Goal: Task Accomplishment & Management: Use online tool/utility

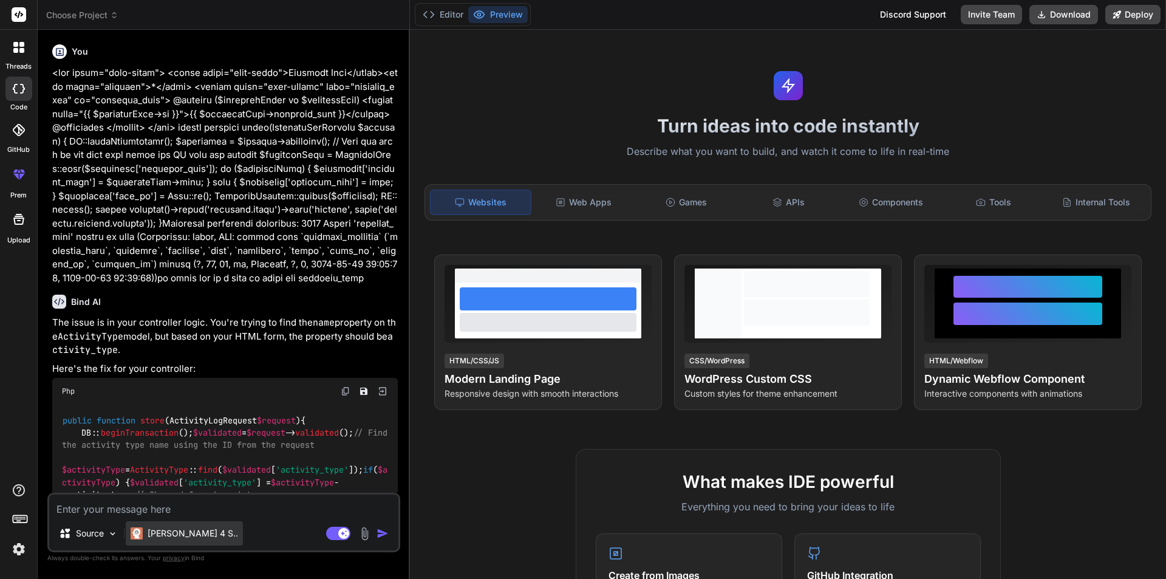
drag, startPoint x: 0, startPoint y: 0, endPoint x: 170, endPoint y: 525, distance: 551.7
click at [170, 525] on div "[PERSON_NAME] 4 S.." at bounding box center [184, 533] width 117 height 24
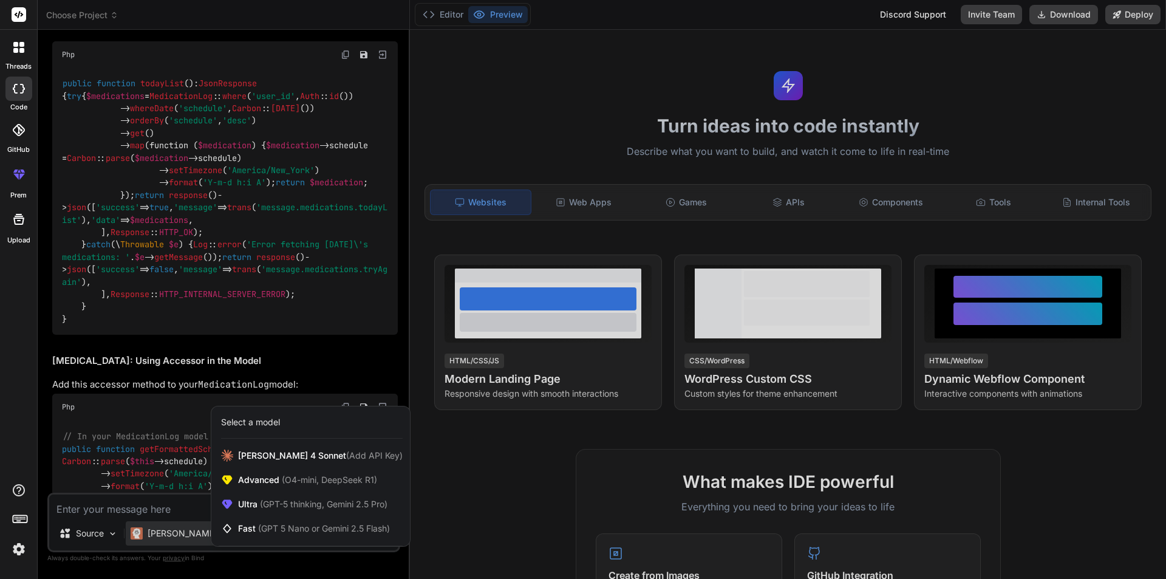
click at [157, 501] on div at bounding box center [583, 289] width 1166 height 579
type textarea "x"
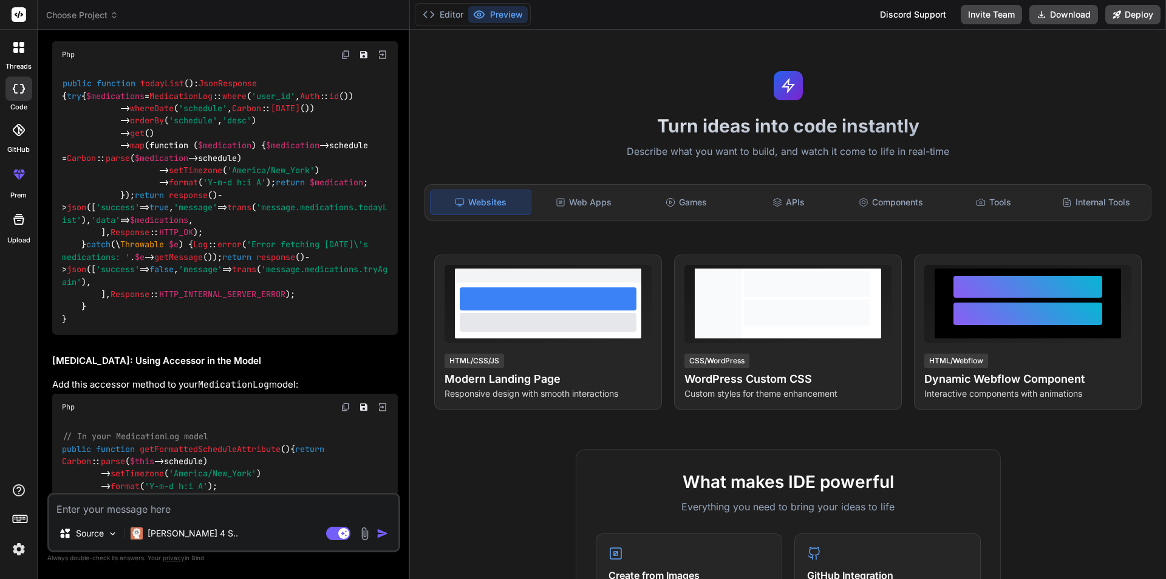
click at [153, 513] on textarea at bounding box center [223, 505] width 349 height 22
paste textarea "$(function () { $("#vitalsFrom").validate({ rules: { systolic: { required: true…"
type textarea "$(function () { $("#vitalsFrom").validate({ rules: { systolic: { required: true…"
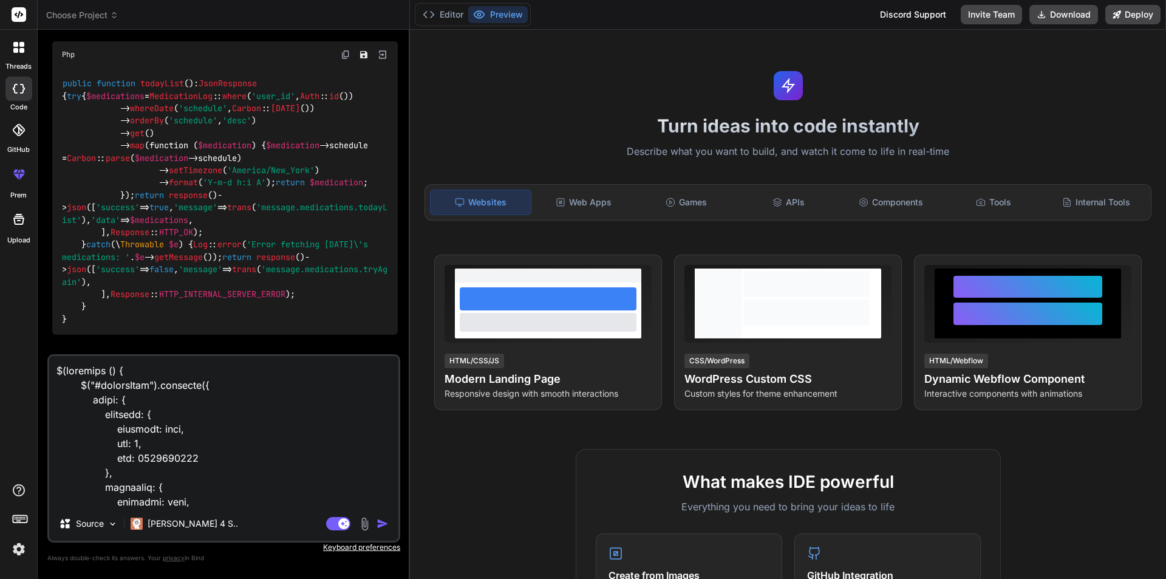
scroll to position [1080, 0]
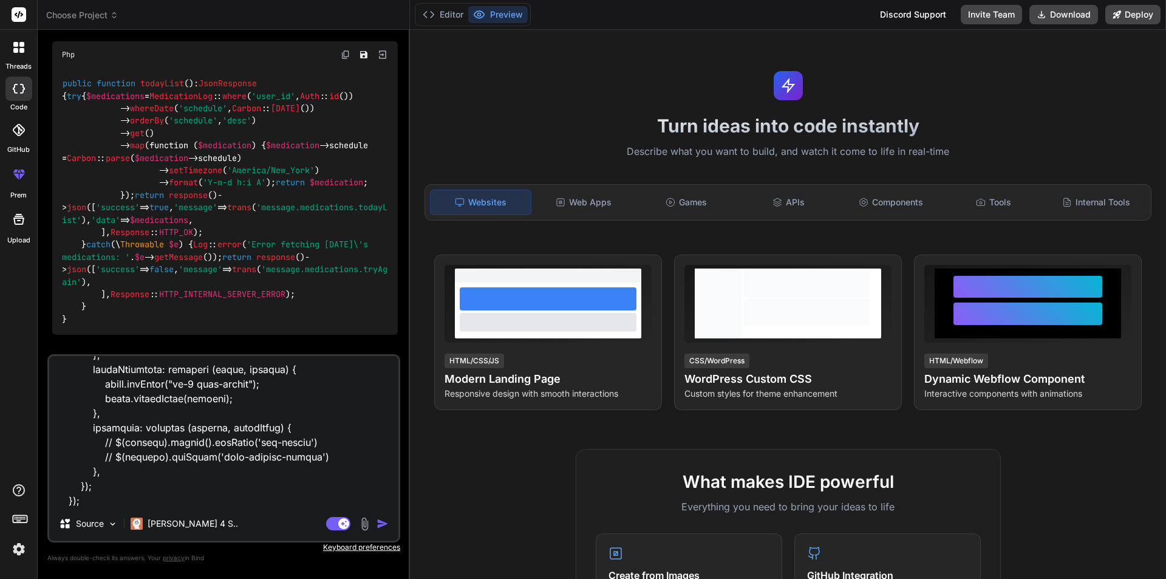
type textarea "x"
type textarea "$(function () { $("#vitalsFrom").validate({ rules: { systolic: { required: true…"
type textarea "x"
type textarea "$(function () { $("#vitalsFrom").validate({ rules: { systolic: { required: true…"
type textarea "x"
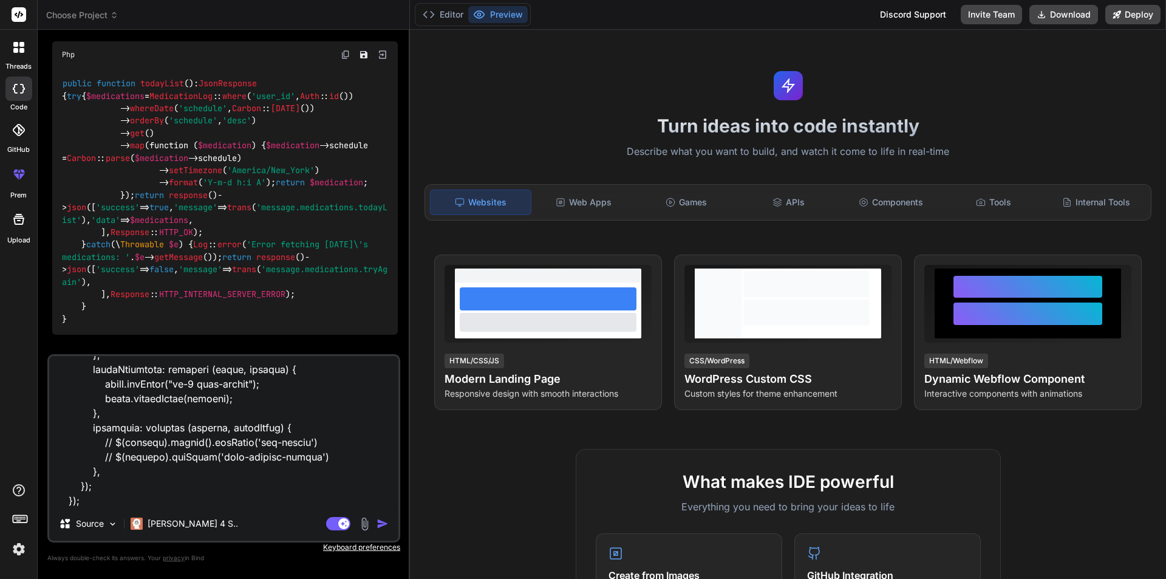
type textarea "$(function () { $("#vitalsFrom").validate({ rules: { systolic: { required: true…"
type textarea "x"
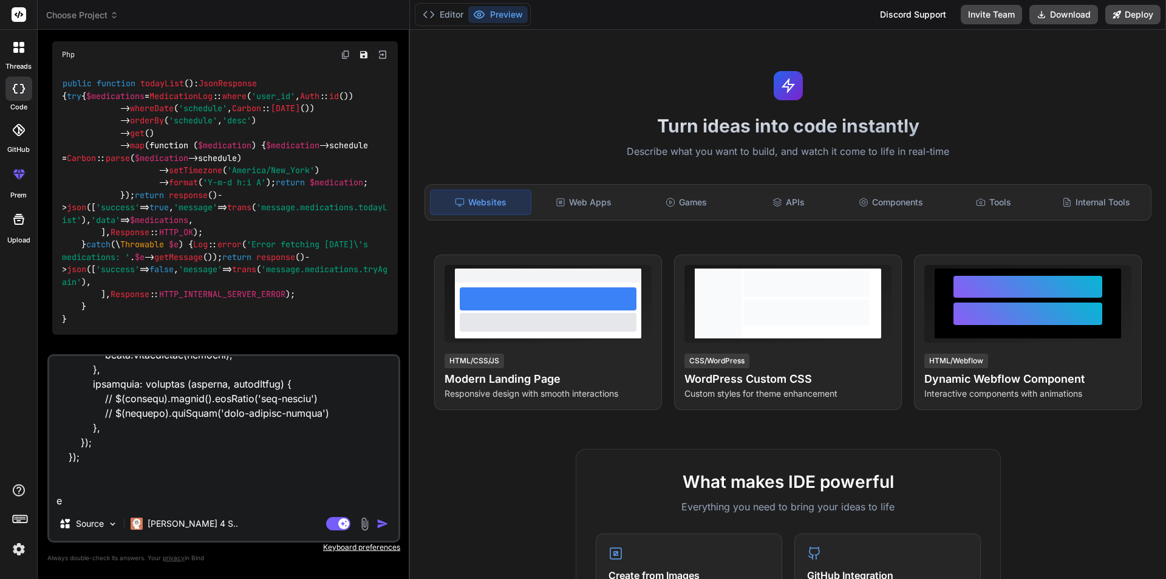
type textarea "$(function () { $("#vitalsFrom").validate({ rules: { systolic: { required: true…"
type textarea "x"
type textarea "$(function () { $("#vitalsFrom").validate({ rules: { systolic: { required: true…"
type textarea "x"
type textarea "$(function () { $("#vitalsFrom").validate({ rules: { systolic: { required: true…"
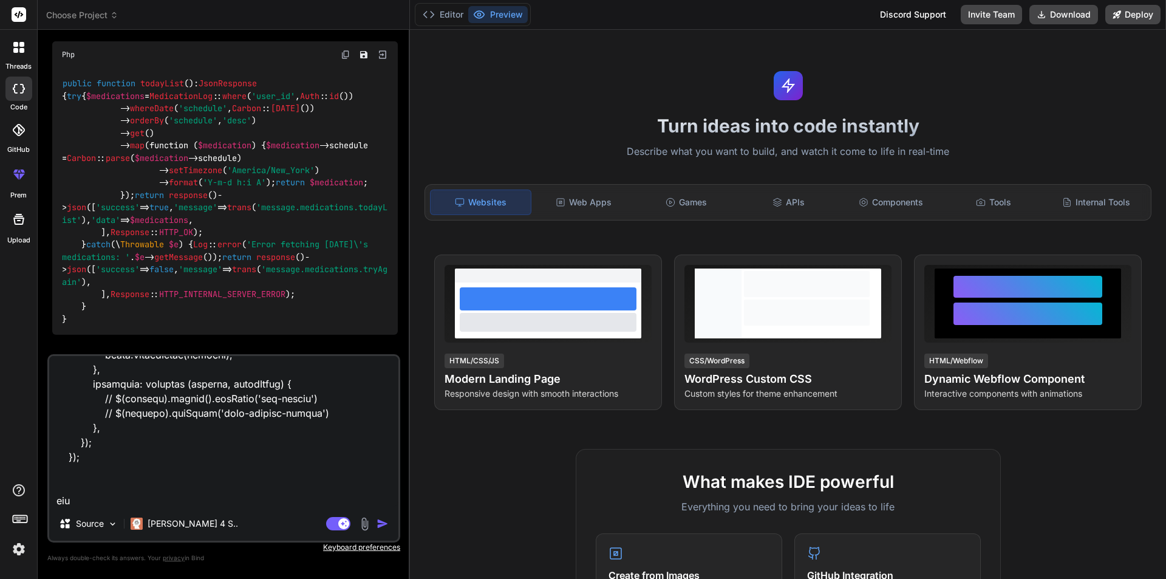
type textarea "x"
type textarea "$(function () { $("#vitalsFrom").validate({ rules: { systolic: { required: true…"
type textarea "x"
type textarea "$(function () { $("#vitalsFrom").validate({ rules: { systolic: { required: true…"
type textarea "x"
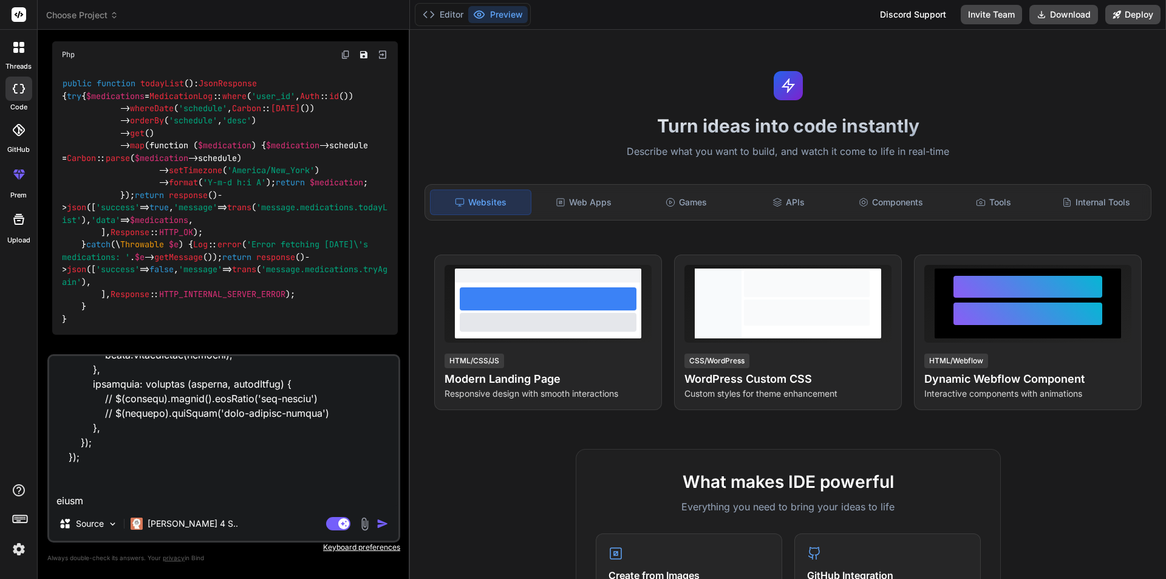
type textarea "$(function () { $("#vitalsFrom").validate({ rules: { systolic: { required: true…"
type textarea "x"
type textarea "$(function () { $("#vitalsFrom").validate({ rules: { systolic: { required: true…"
type textarea "x"
type textarea "$(function () { $("#vitalsFrom").validate({ rules: { systolic: { required: true…"
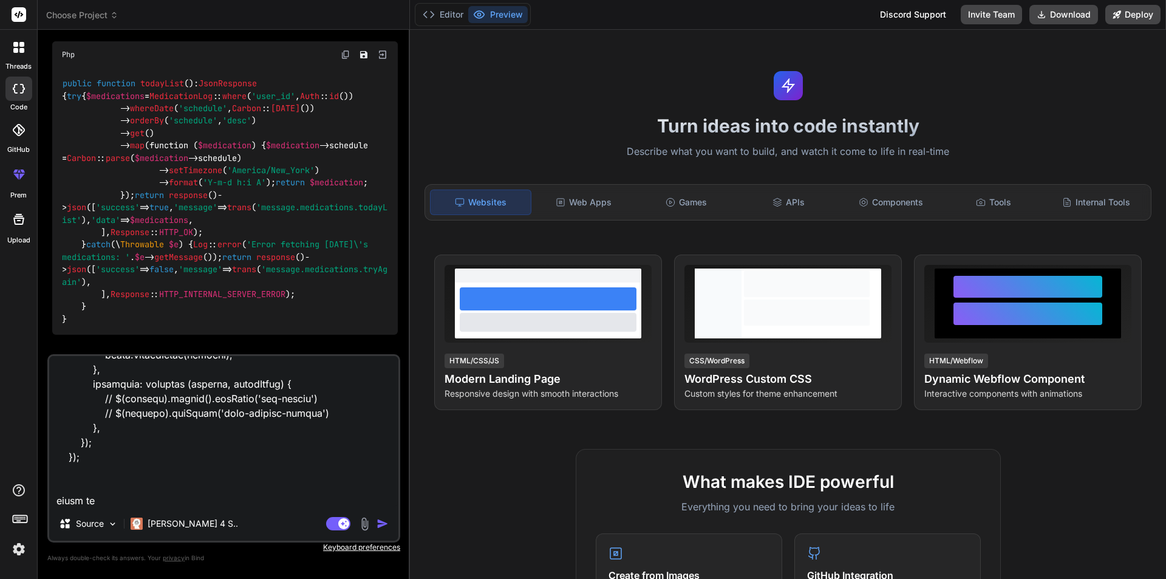
type textarea "x"
type textarea "$(function () { $("#vitalsFrom").validate({ rules: { systolic: { required: true…"
type textarea "x"
type textarea "$(function () { $("#vitalsFrom").validate({ rules: { systolic: { required: true…"
type textarea "x"
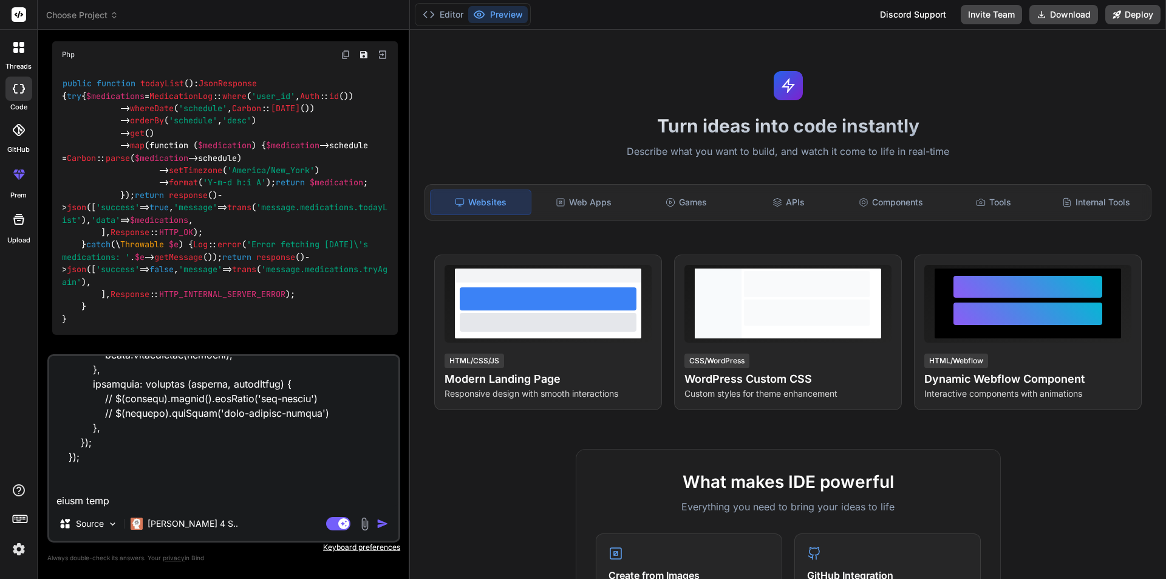
type textarea "$(function () { $("#vitalsFrom").validate({ rules: { systolic: { required: true…"
type textarea "x"
type textarea "$(function () { $("#vitalsFrom").validate({ rules: { systolic: { required: true…"
type textarea "x"
type textarea "$(function () { $("#vitalsFrom").validate({ rules: { systolic: { required: true…"
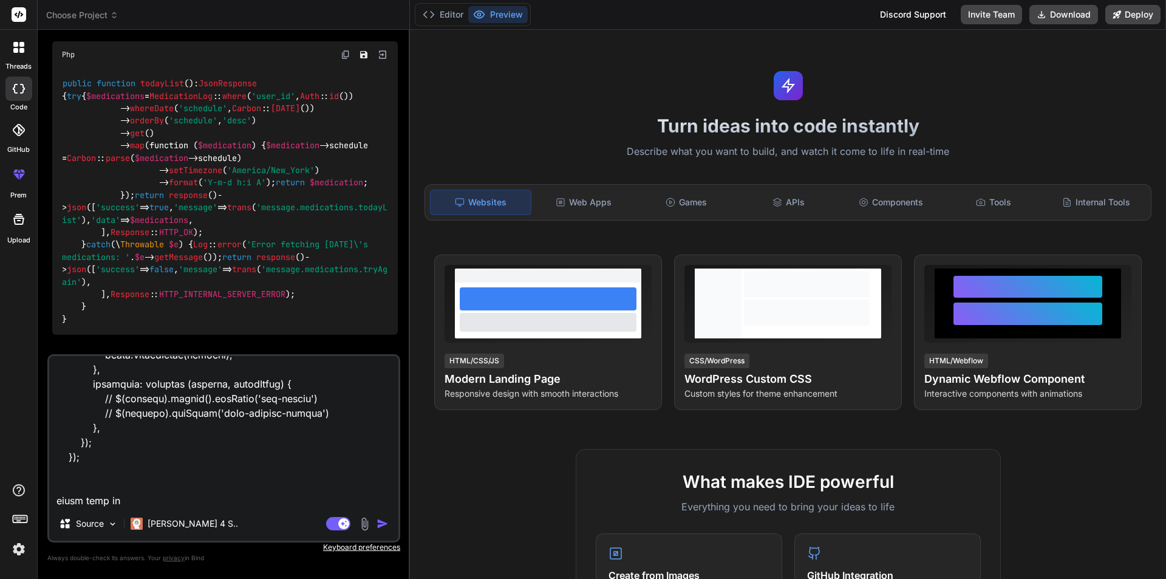
type textarea "x"
type textarea "$(function () { $("#vitalsFrom").validate({ rules: { systolic: { required: true…"
type textarea "x"
type textarea "$(function () { $("#vitalsFrom").validate({ rules: { systolic: { required: true…"
type textarea "x"
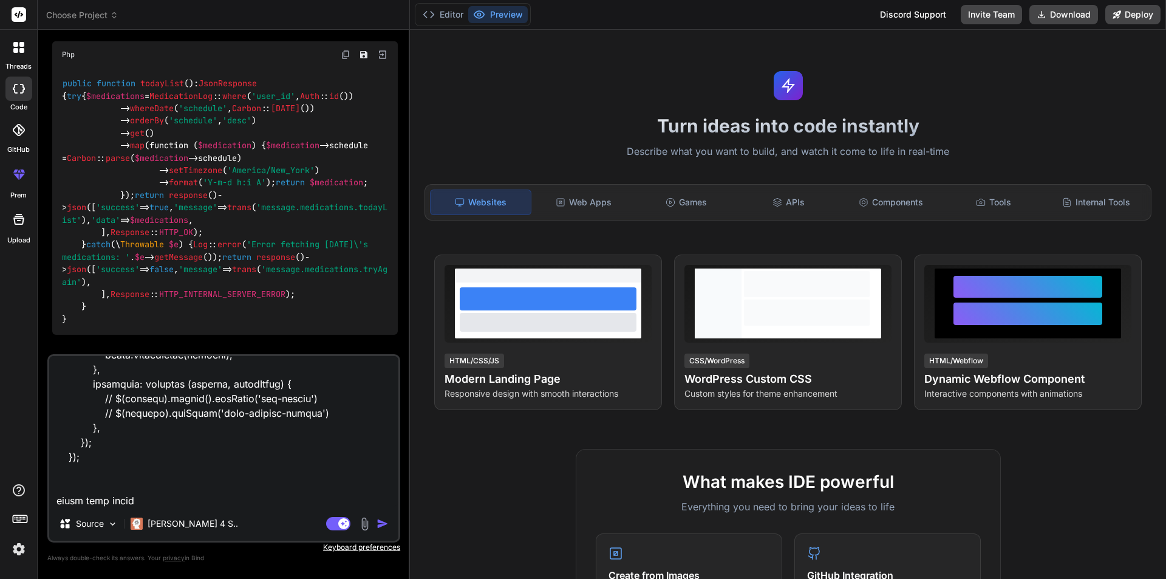
type textarea "$(function () { $("#vitalsFrom").validate({ rules: { systolic: { required: true…"
type textarea "x"
type textarea "$(function () { $("#vitalsFrom").validate({ rules: { systolic: { required: true…"
type textarea "x"
type textarea "$(function () { $("#vitalsFrom").validate({ rules: { systolic: { required: true…"
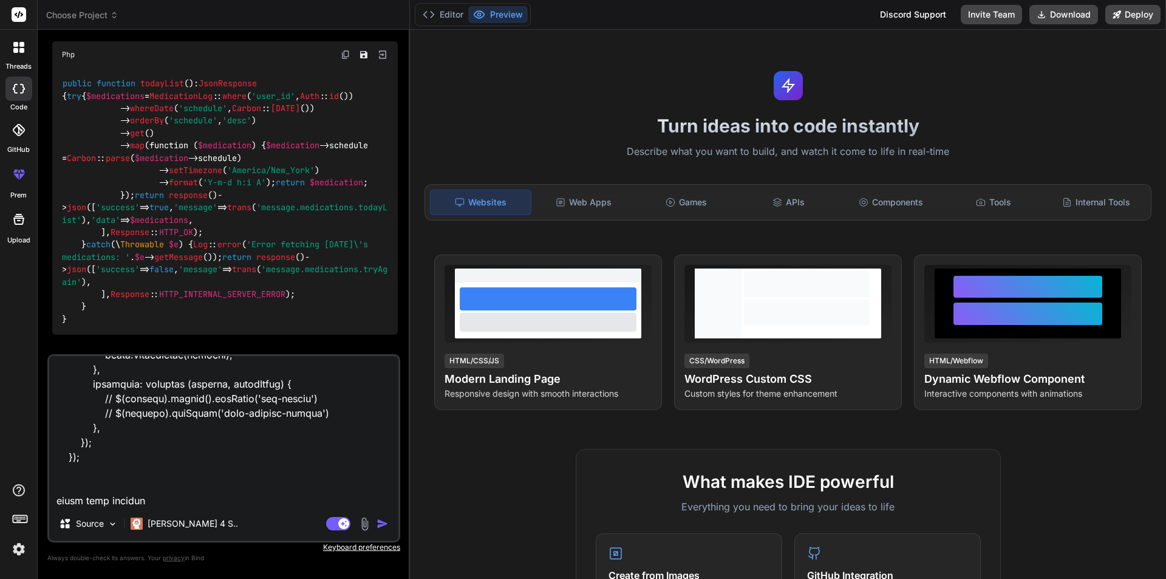
type textarea "x"
type textarea "$(function () { $("#vitalsFrom").validate({ rules: { systolic: { required: true…"
type textarea "x"
type textarea "$(function () { $("#vitalsFrom").validate({ rules: { systolic: { required: true…"
type textarea "x"
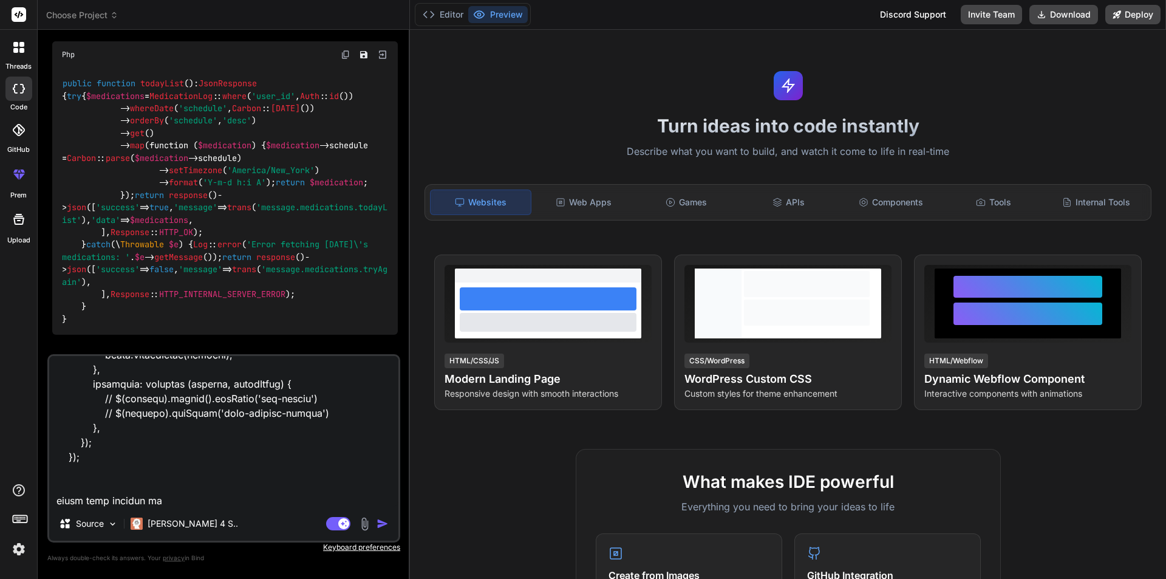
type textarea "$(function () { $("#vitalsFrom").validate({ rules: { systolic: { required: true…"
type textarea "x"
type textarea "$(function () { $("#vitalsFrom").validate({ rules: { systolic: { required: true…"
type textarea "x"
type textarea "$(function () { $("#vitalsFrom").validate({ rules: { systolic: { required: true…"
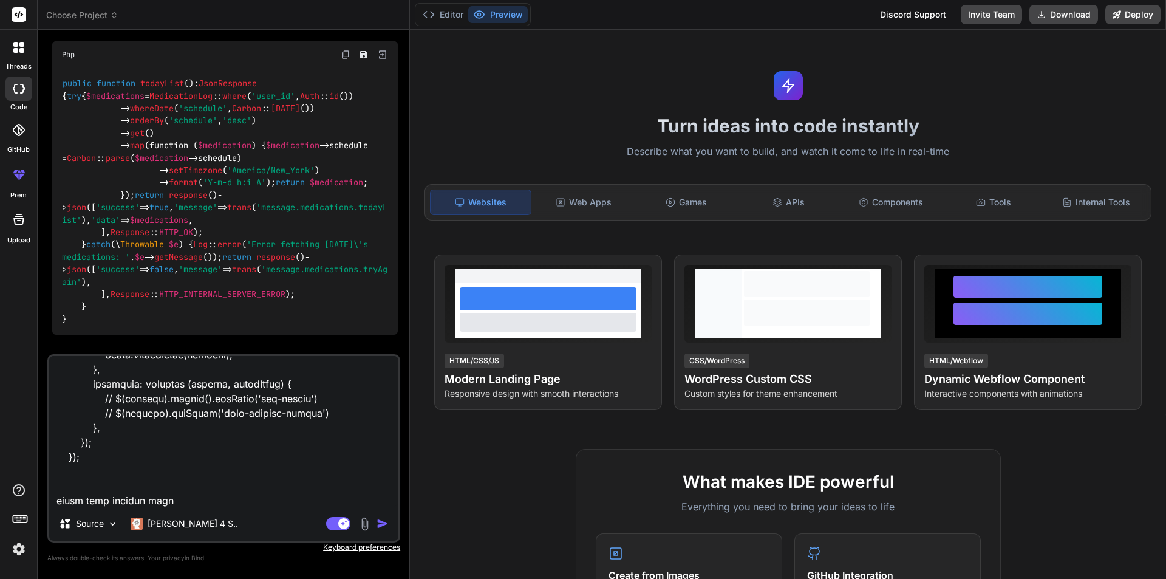
type textarea "x"
type textarea "$(function () { $("#vitalsFrom").validate({ rules: { systolic: { required: true…"
type textarea "x"
type textarea "$(function () { $("#vitalsFrom").validate({ rules: { systolic: { required: true…"
type textarea "x"
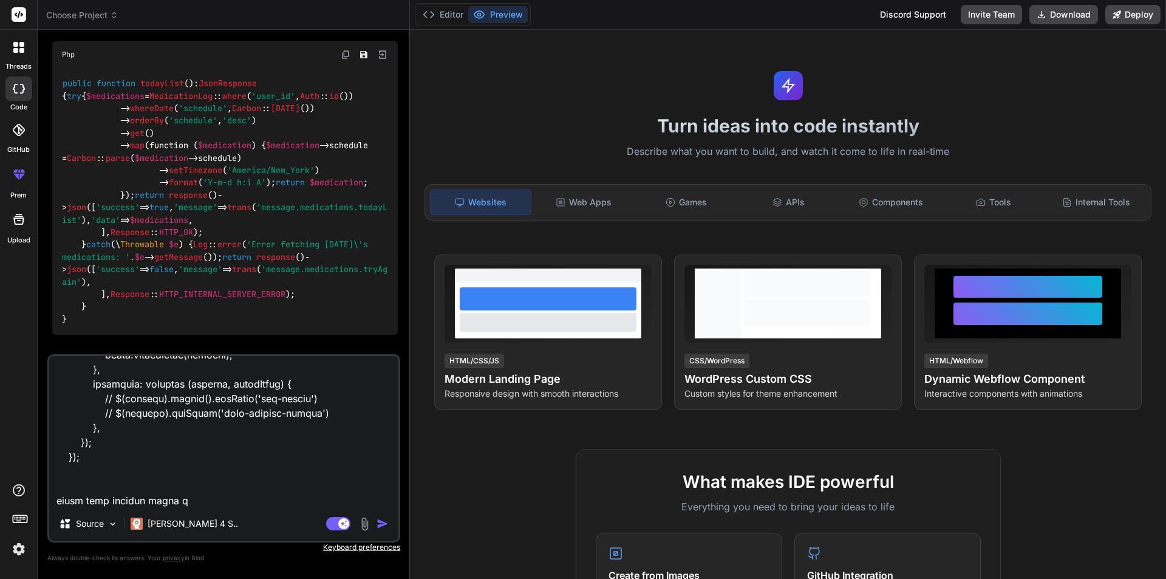
type textarea "$(function () { $("#vitalsFrom").validate({ rules: { systolic: { required: true…"
type textarea "x"
type textarea "$(function () { $("#vitalsFrom").validate({ rules: { systolic: { required: true…"
type textarea "x"
type textarea "$(function () { $("#vitalsFrom").validate({ rules: { systolic: { required: true…"
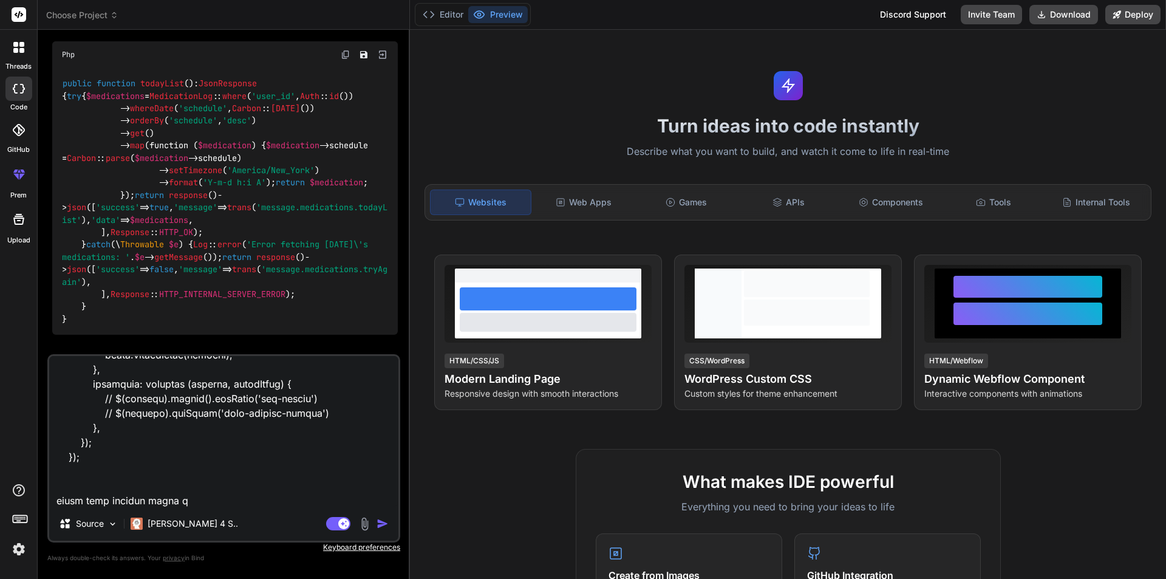
type textarea "x"
type textarea "$(function () { $("#vitalsFrom").validate({ rules: { systolic: { required: true…"
type textarea "x"
type textarea "$(function () { $("#vitalsFrom").validate({ rules: { systolic: { required: true…"
type textarea "x"
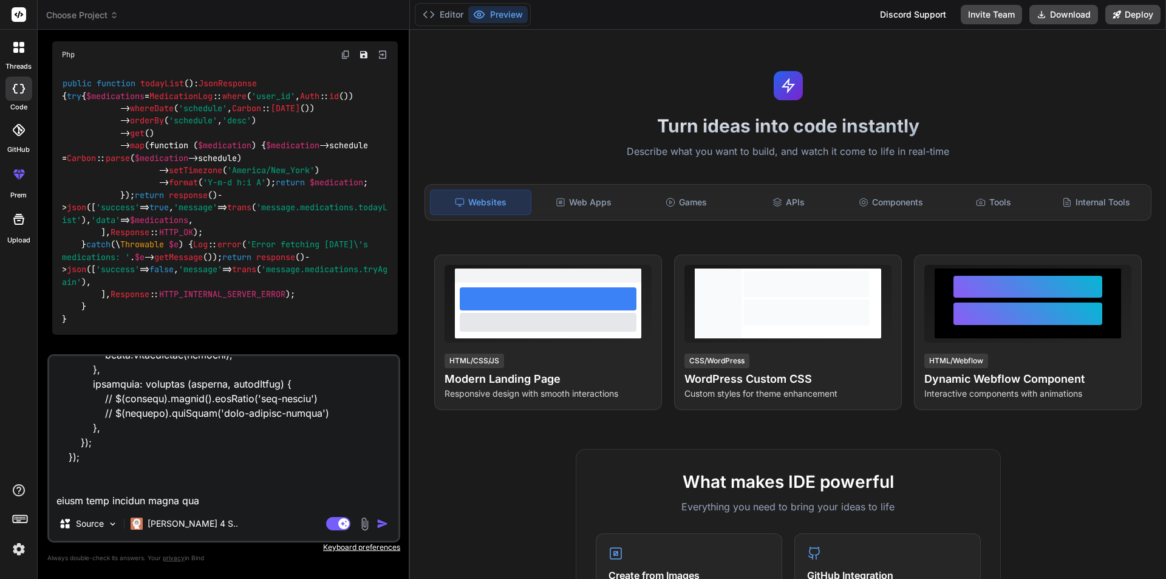
type textarea "$(function () { $("#vitalsFrom").validate({ rules: { systolic: { required: true…"
type textarea "x"
type textarea "$(function () { $("#vitalsFrom").validate({ rules: { systolic: { required: true…"
type textarea "x"
type textarea "$(function () { $("#vitalsFrom").validate({ rules: { systolic: { required: true…"
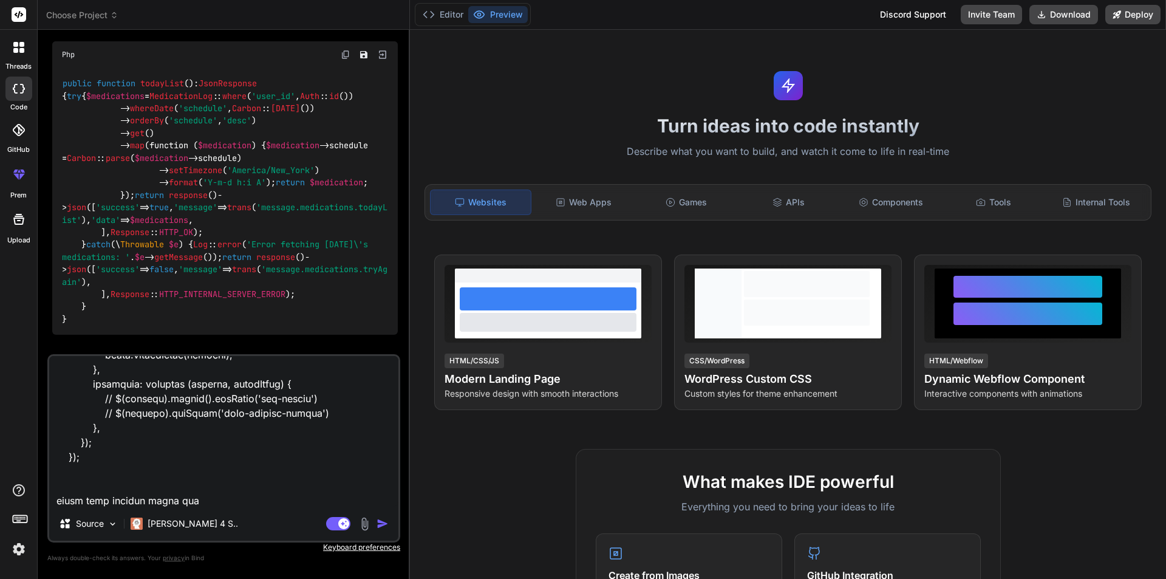
type textarea "x"
type textarea "$(function () { $("#vitalsFrom").validate({ rules: { systolic: { required: true…"
type textarea "x"
type textarea "$(function () { $("#vitalsFrom").validate({ rules: { systolic: { required: true…"
type textarea "x"
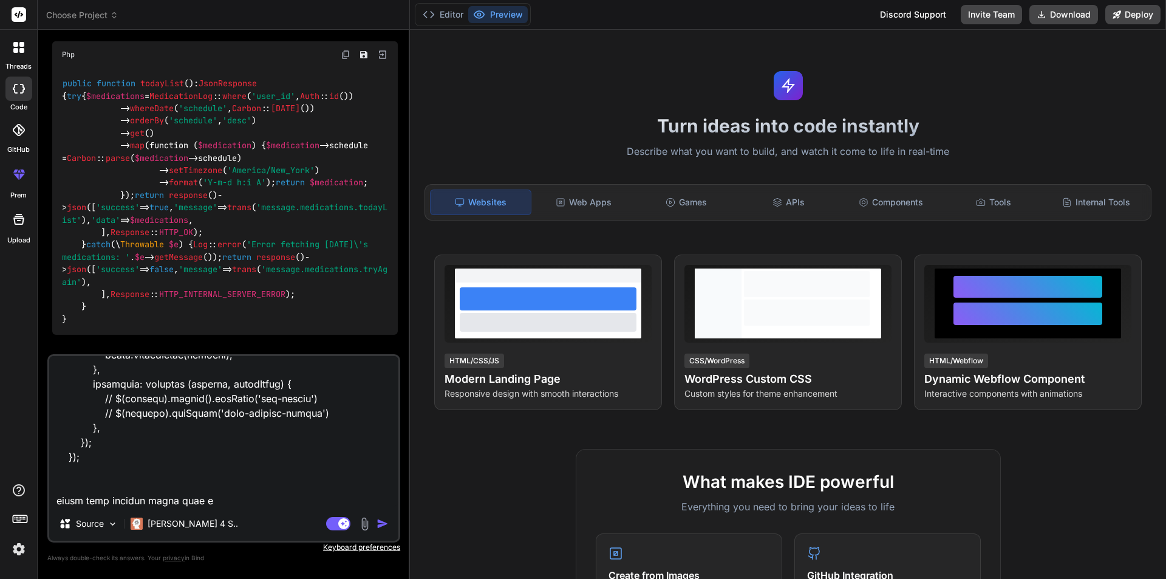
type textarea "$(function () { $("#vitalsFrom").validate({ rules: { systolic: { required: true…"
type textarea "x"
type textarea "$(function () { $("#vitalsFrom").validate({ rules: { systolic: { required: true…"
type textarea "x"
type textarea "$(function () { $("#vitalsFrom").validate({ rules: { systolic: { required: true…"
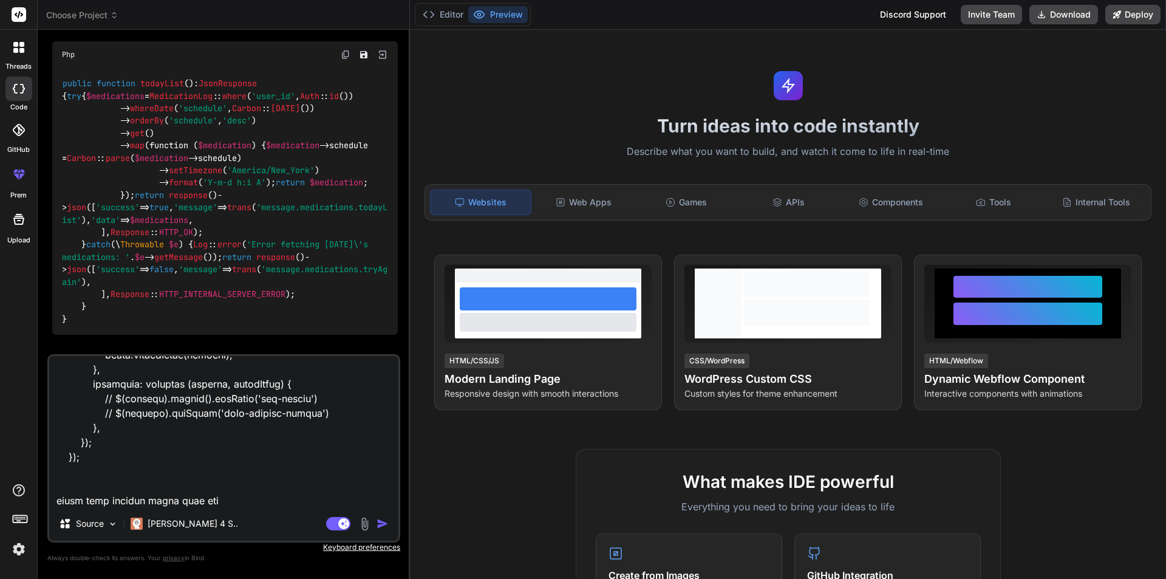
type textarea "x"
type textarea "$(function () { $("#vitalsFrom").validate({ rules: { systolic: { required: true…"
type textarea "x"
type textarea "$(function () { $("#vitalsFrom").validate({ rules: { systolic: { required: true…"
type textarea "x"
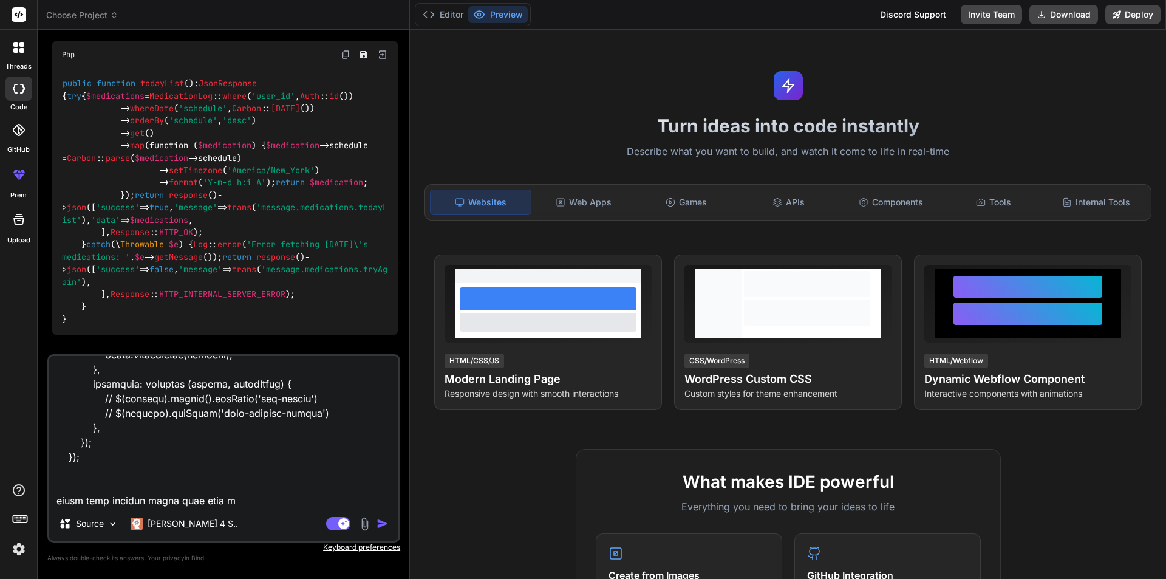
type textarea "$(function () { $("#vitalsFrom").validate({ rules: { systolic: { required: true…"
type textarea "x"
type textarea "$(function () { $("#vitalsFrom").validate({ rules: { systolic: { required: true…"
type textarea "x"
type textarea "$(function () { $("#vitalsFrom").validate({ rules: { systolic: { required: true…"
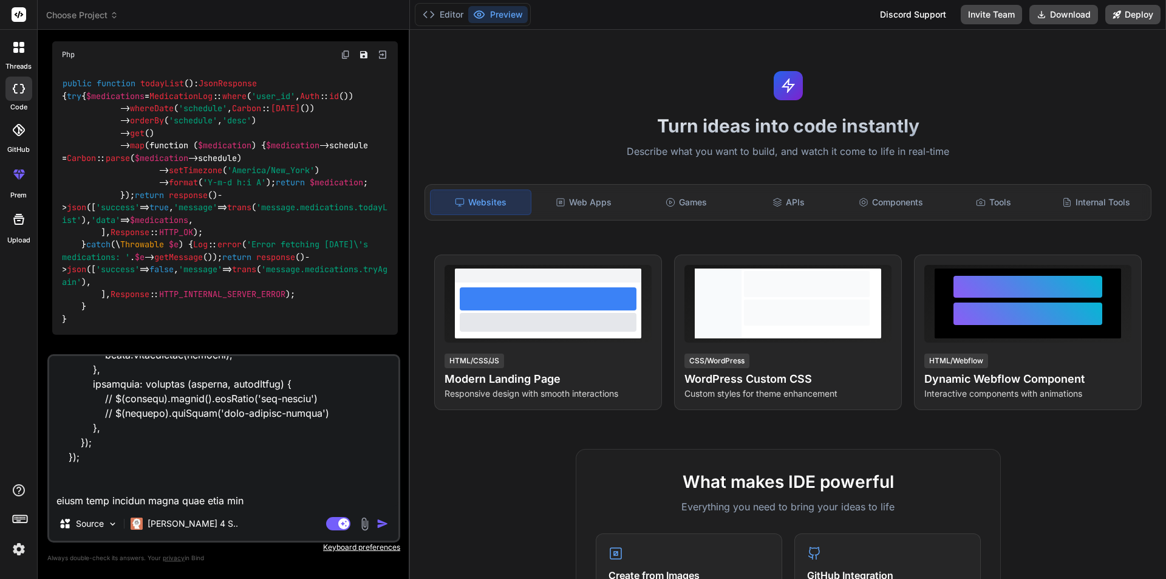
type textarea "x"
type textarea "$(function () { $("#vitalsFrom").validate({ rules: { systolic: { required: true…"
type textarea "x"
type textarea "$(function () { $("#vitalsFrom").validate({ rules: { systolic: { required: true…"
type textarea "x"
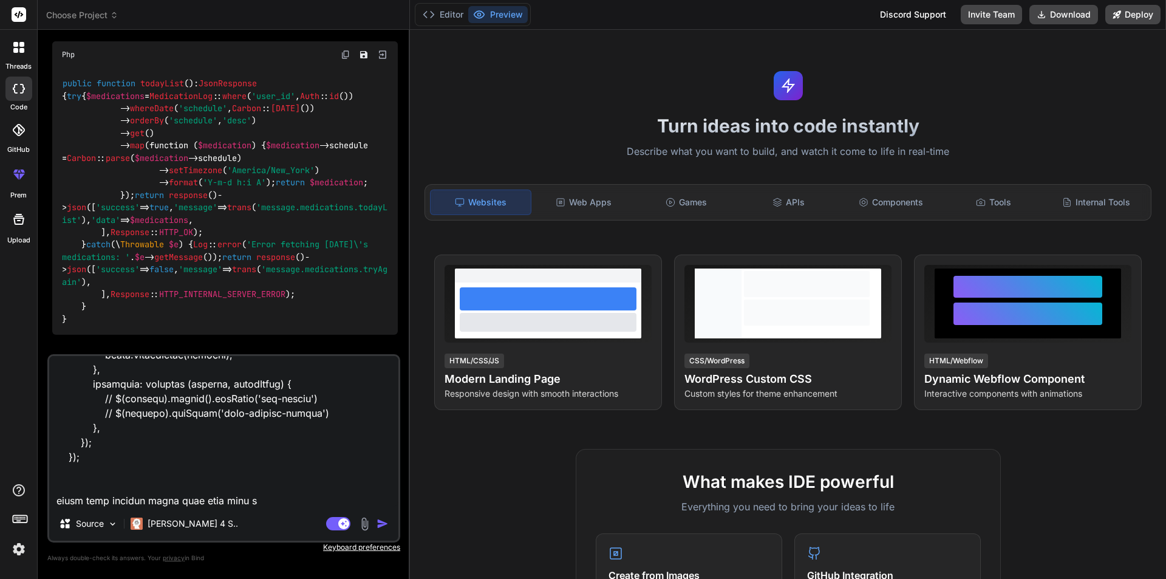
type textarea "$(function () { $("#vitalsFrom").validate({ rules: { systolic: { required: true…"
type textarea "x"
type textarea "$(function () { $("#vitalsFrom").validate({ rules: { systolic: { required: true…"
type textarea "x"
type textarea "$(function () { $("#vitalsFrom").validate({ rules: { systolic: { required: true…"
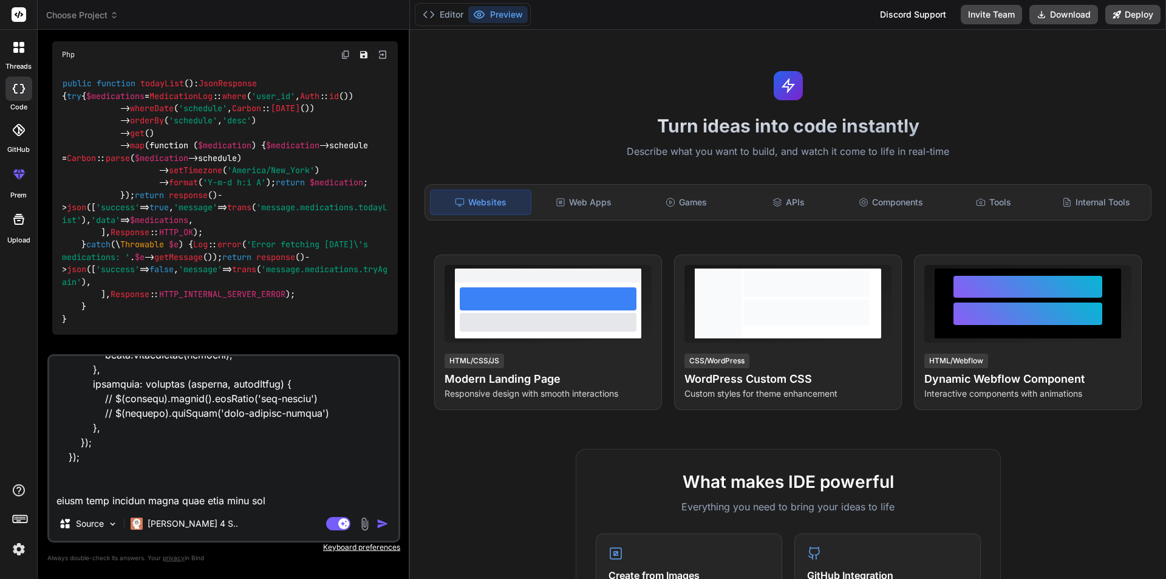
type textarea "x"
type textarea "$(function () { $("#vitalsFrom").validate({ rules: { systolic: { required: true…"
type textarea "x"
type textarea "$(function () { $("#vitalsFrom").validate({ rules: { systolic: { required: true…"
type textarea "x"
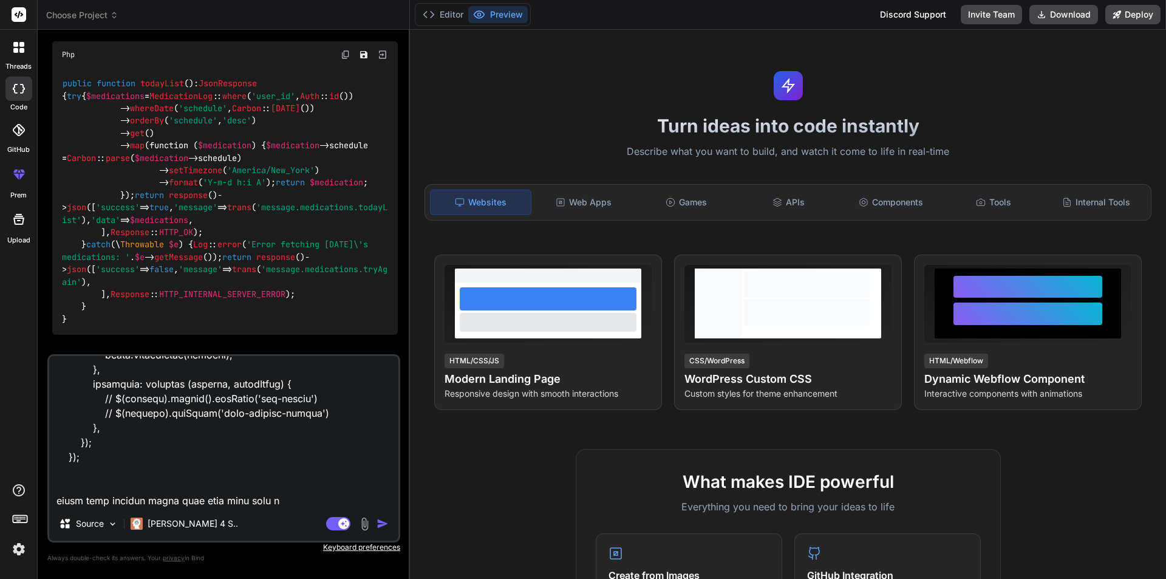
type textarea "$(function () { $("#vitalsFrom").validate({ rules: { systolic: { required: true…"
type textarea "x"
type textarea "$(function () { $("#vitalsFrom").validate({ rules: { systolic: { required: true…"
type textarea "x"
type textarea "$(function () { $("#vitalsFrom").validate({ rules: { systolic: { required: true…"
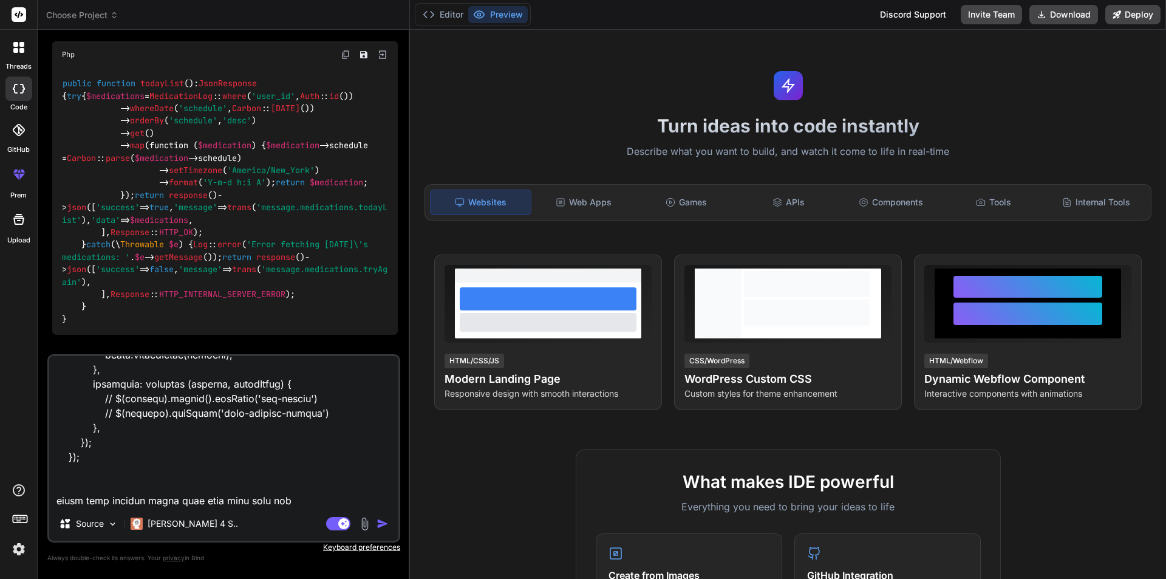
type textarea "x"
type textarea "$(function () { $("#vitalsFrom").validate({ rules: { systolic: { required: true…"
type textarea "x"
type textarea "$(function () { $("#vitalsFrom").validate({ rules: { systolic: { required: true…"
type textarea "x"
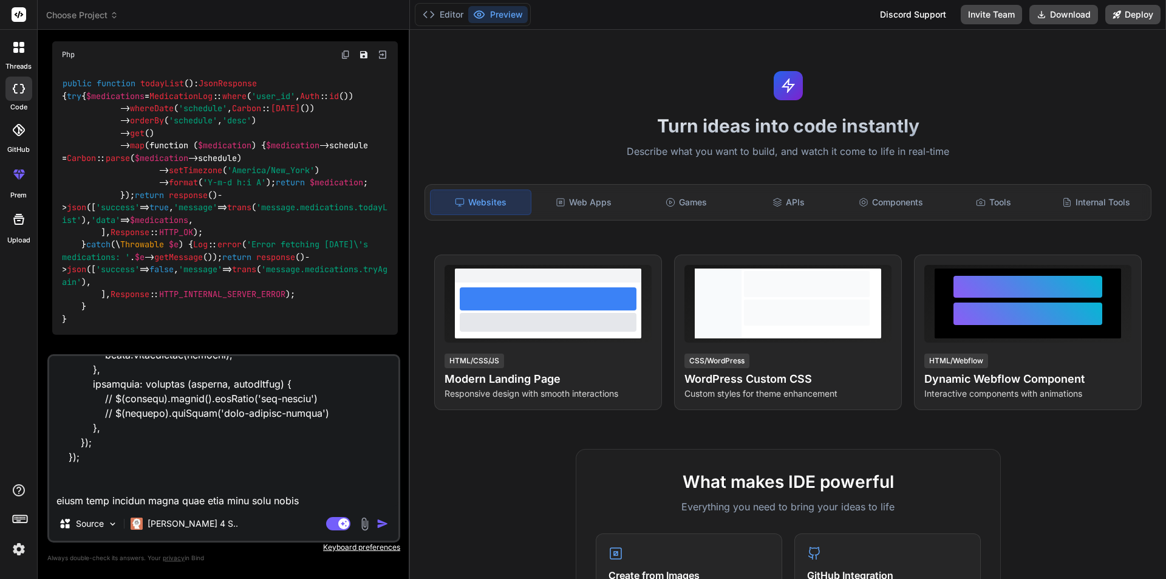
type textarea "$(function () { $("#vitalsFrom").validate({ rules: { systolic: { required: true…"
type textarea "x"
type textarea "$(function () { $("#vitalsFrom").validate({ rules: { systolic: { required: true…"
type textarea "x"
type textarea "$(function () { $("#vitalsFrom").validate({ rules: { systolic: { required: true…"
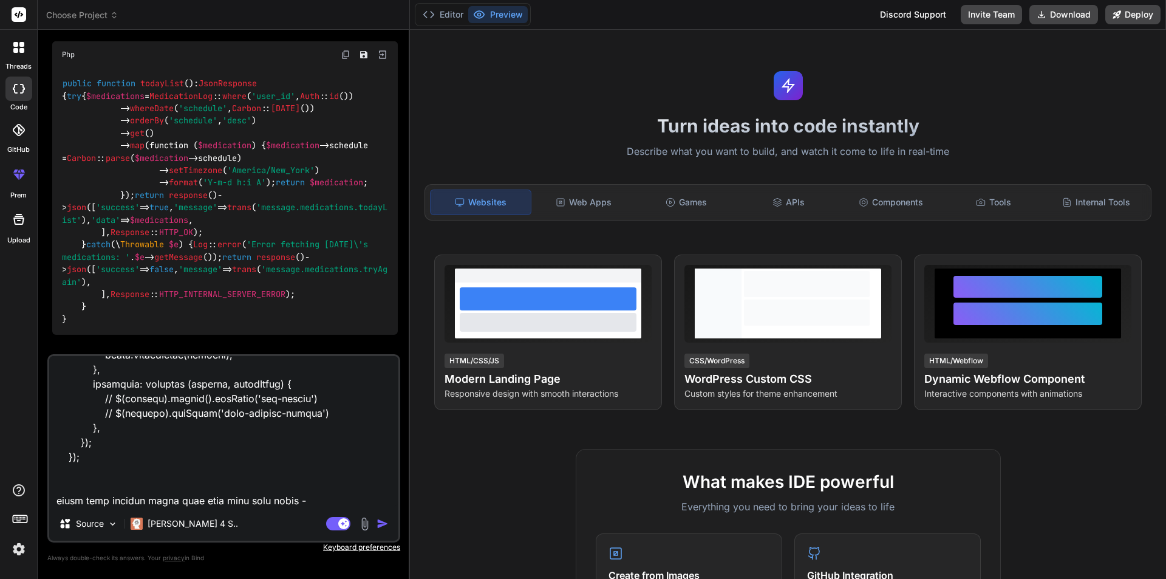
type textarea "x"
type textarea "$(function () { $("#vitalsFrom").validate({ rules: { systolic: { required: true…"
type textarea "x"
type textarea "$(function () { $("#vitalsFrom").validate({ rules: { systolic: { required: true…"
type textarea "x"
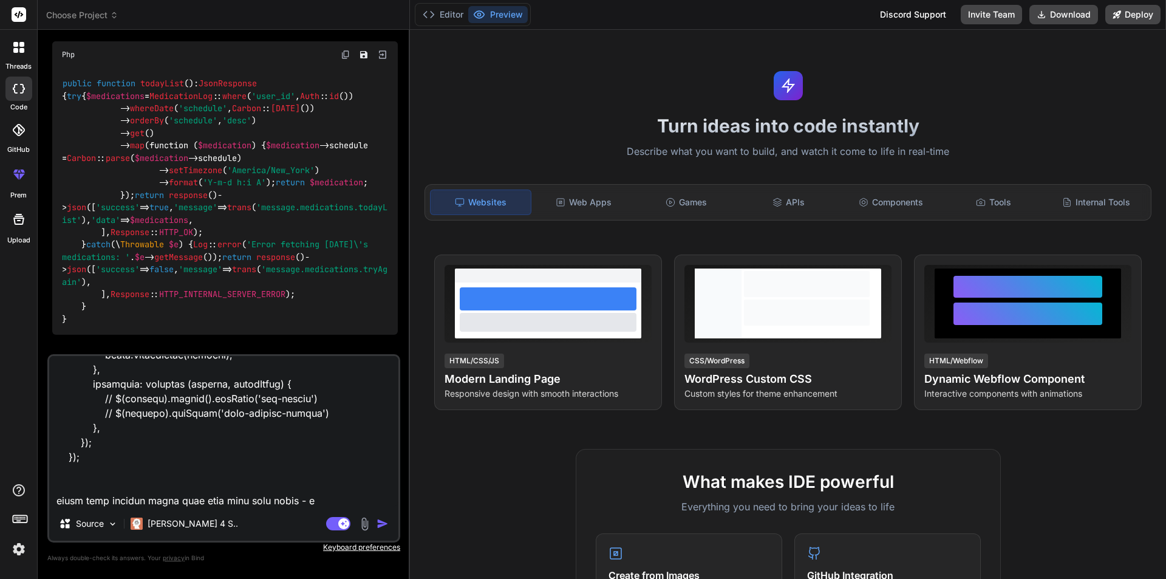
type textarea "$(function () { $("#vitalsFrom").validate({ rules: { systolic: { required: true…"
type textarea "x"
type textarea "$(function () { $("#vitalsFrom").validate({ rules: { systolic: { required: true…"
type textarea "x"
type textarea "$(function () { $("#vitalsFrom").validate({ rules: { systolic: { required: true…"
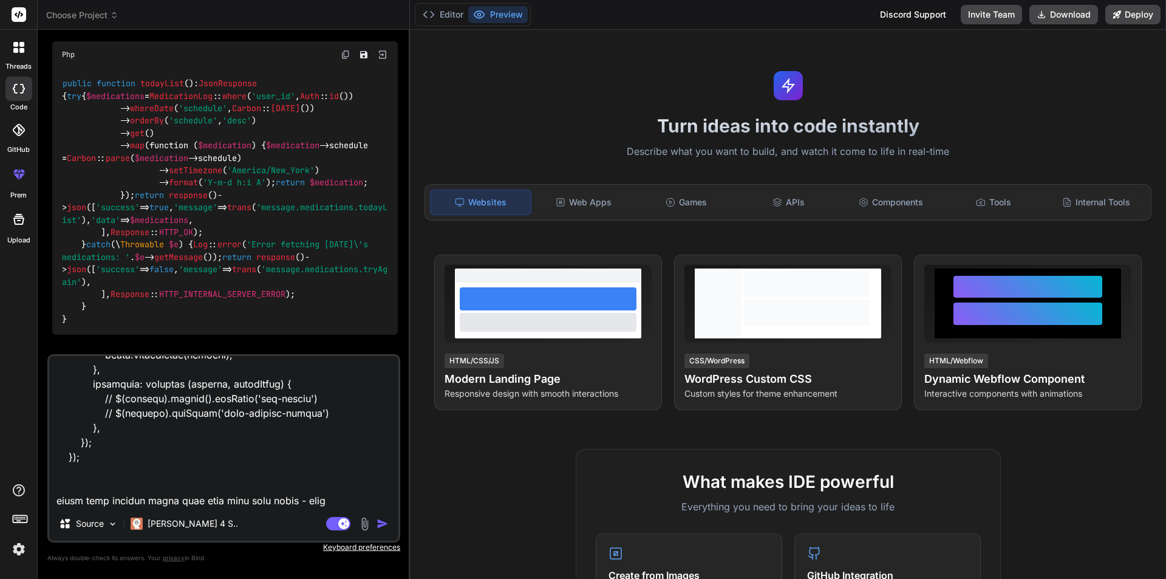
type textarea "x"
type textarea "$(function () { $("#vitalsFrom").validate({ rules: { systolic: { required: true…"
type textarea "x"
type textarea "$(function () { $("#vitalsFrom").validate({ rules: { systolic: { required: true…"
type textarea "x"
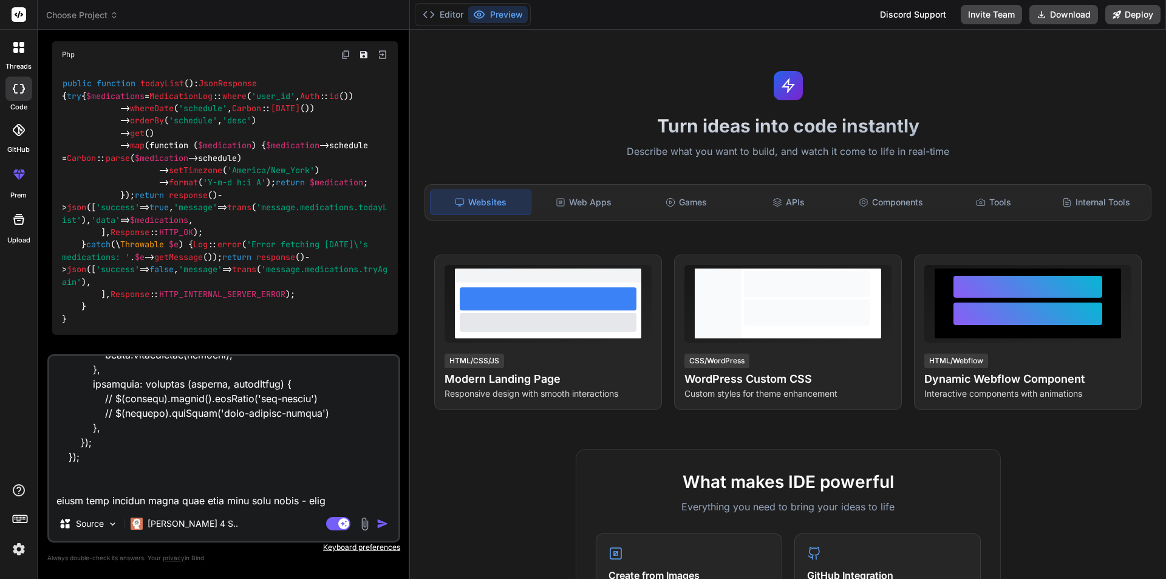
type textarea "$(function () { $("#vitalsFrom").validate({ rules: { systolic: { required: true…"
type textarea "x"
type textarea "$(function () { $("#vitalsFrom").validate({ rules: { systolic: { required: true…"
type textarea "x"
type textarea "$(function () { $("#vitalsFrom").validate({ rules: { systolic: { required: true…"
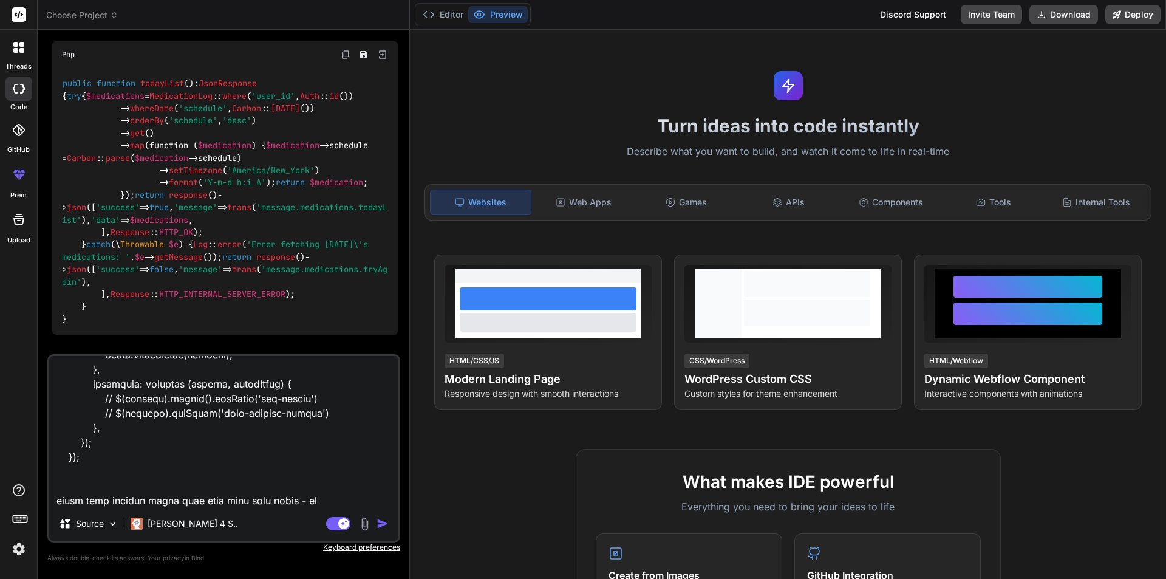
type textarea "x"
type textarea "$(function () { $("#vitalsFrom").validate({ rules: { systolic: { required: true…"
type textarea "x"
type textarea "$(function () { $("#vitalsFrom").validate({ rules: { systolic: { required: true…"
type textarea "x"
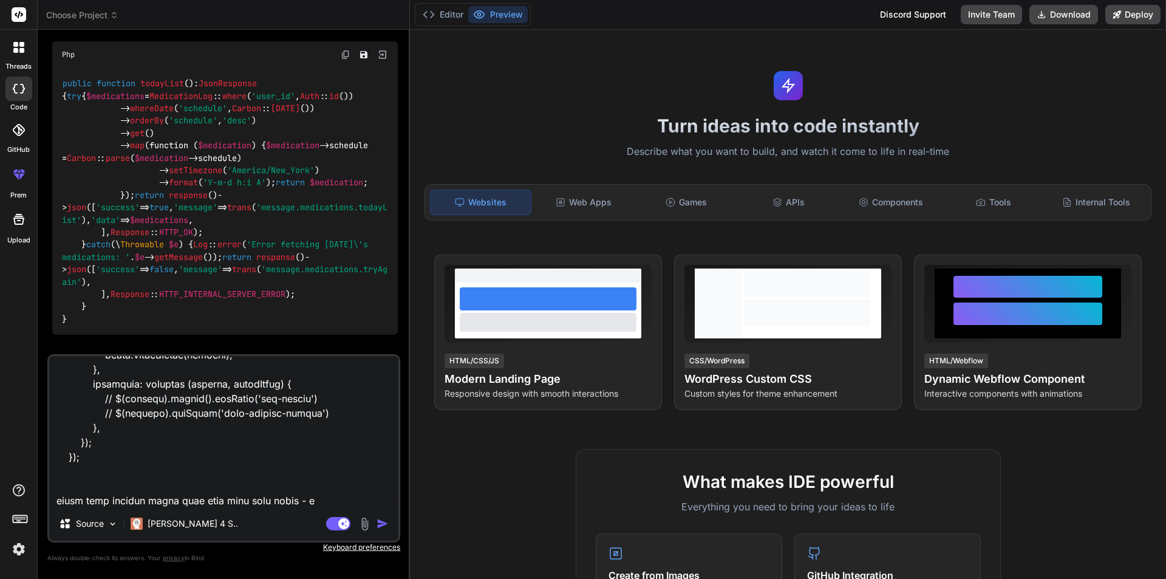
type textarea "$(function () { $("#vitalsFrom").validate({ rules: { systolic: { required: true…"
type textarea "x"
type textarea "$(function () { $("#vitalsFrom").validate({ rules: { systolic: { required: true…"
type textarea "x"
type textarea "$(function () { $("#vitalsFrom").validate({ rules: { systolic: { required: true…"
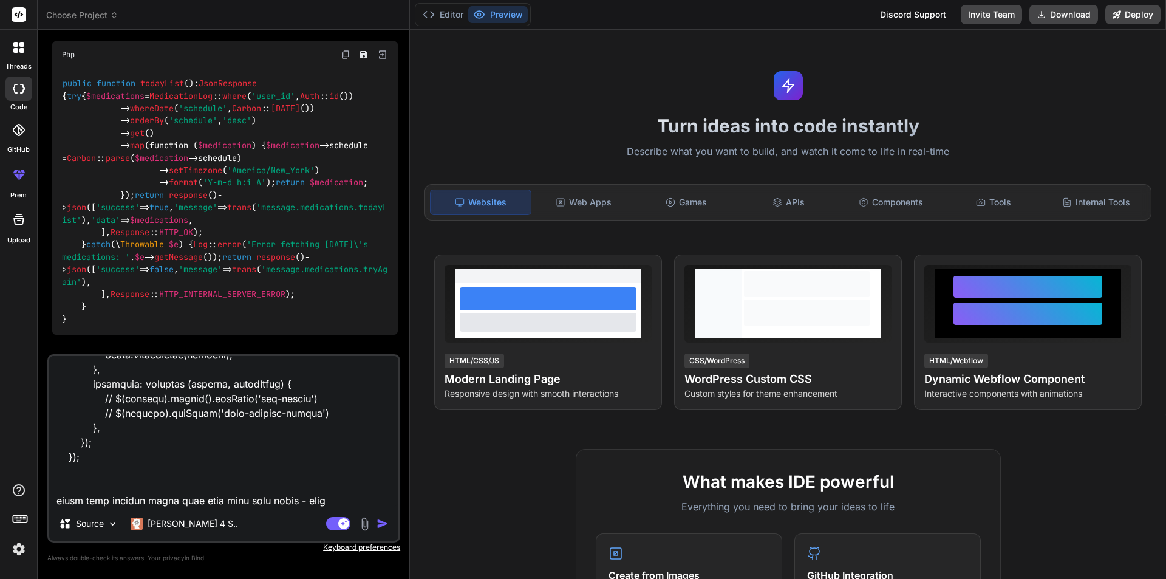
type textarea "x"
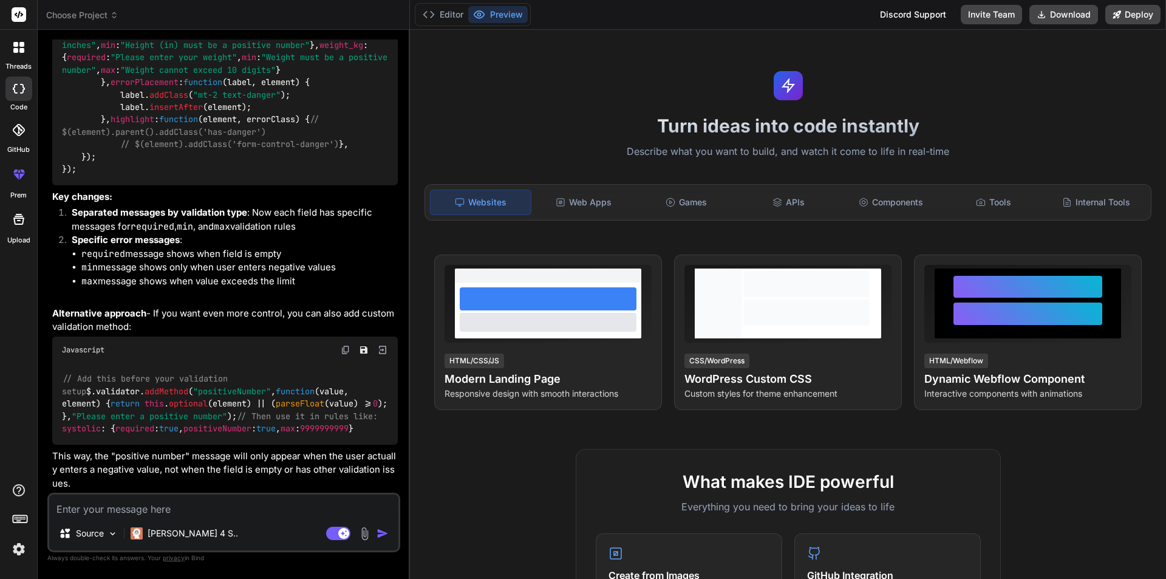
scroll to position [4554, 0]
type textarea "x"
click at [202, 519] on div "Source Claude 4 S.. Agent Mode. When this toggle is activated, AI automatically…" at bounding box center [223, 523] width 353 height 60
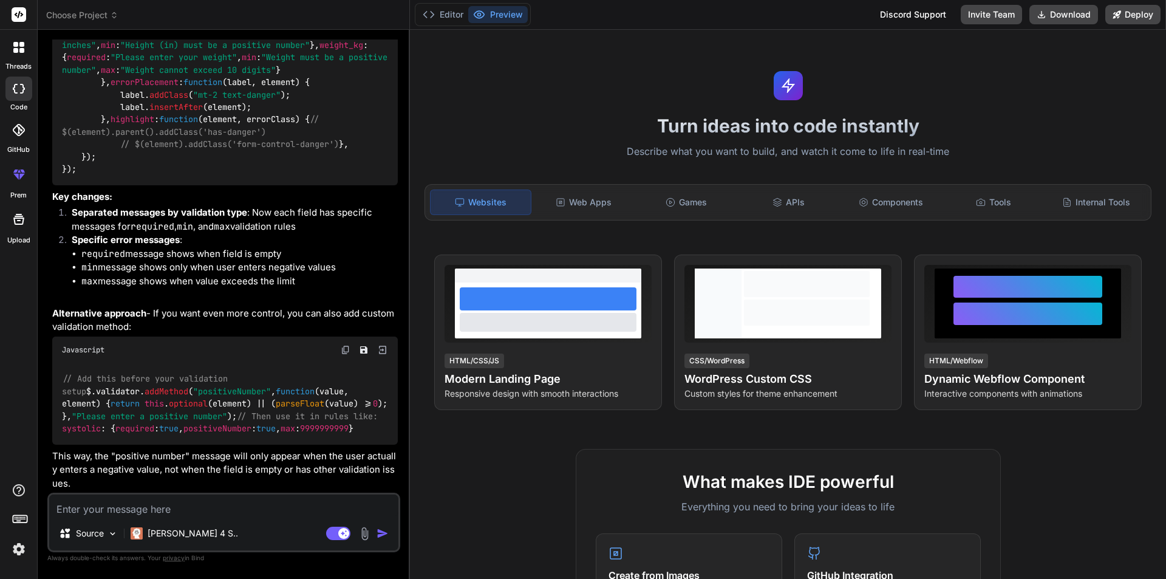
click at [220, 510] on textarea at bounding box center [223, 505] width 349 height 22
paste textarea "<!-- Buttons --> <button type="submit" class="btn btn-primary me-2">Save Vitals…"
type textarea "<!-- Buttons --> <button type="submit" class="btn btn-primary me-2">Save Vitals…"
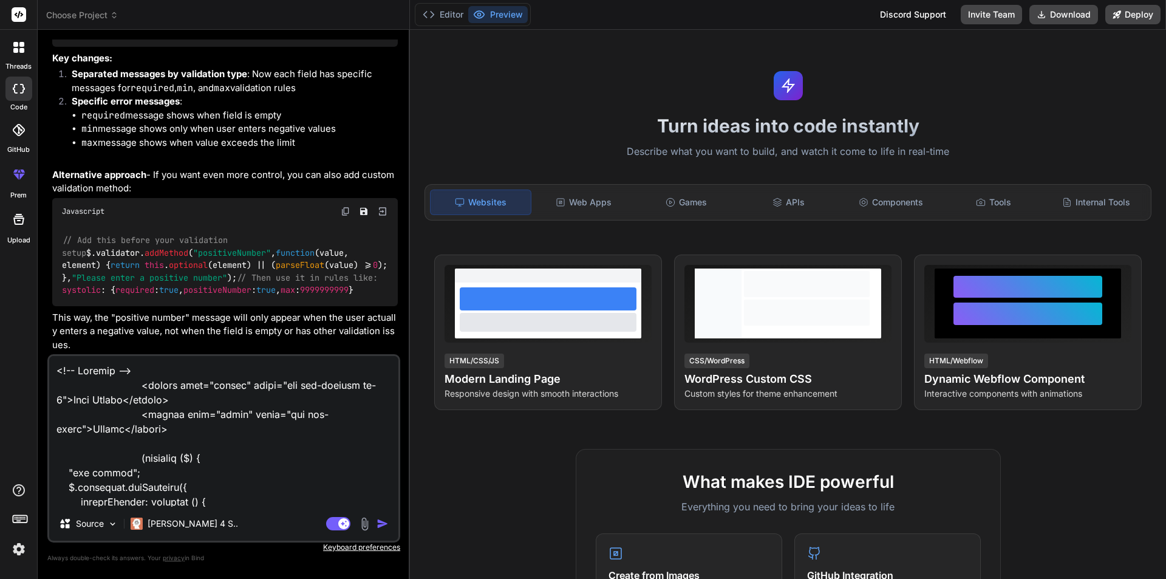
scroll to position [2553, 0]
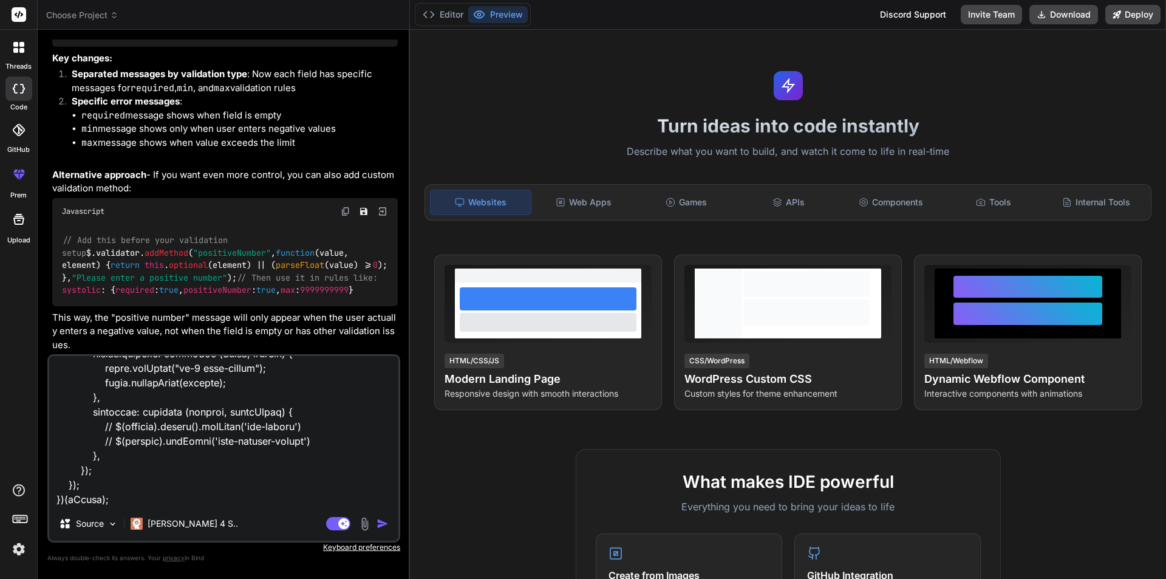
type textarea "x"
type textarea "<!-- Buttons --> <button type="submit" class="btn btn-primary me-2">Save Vitals…"
type textarea "x"
type textarea "<!-- Buttons --> <button type="submit" class="btn btn-primary me-2">Save Vitals…"
type textarea "x"
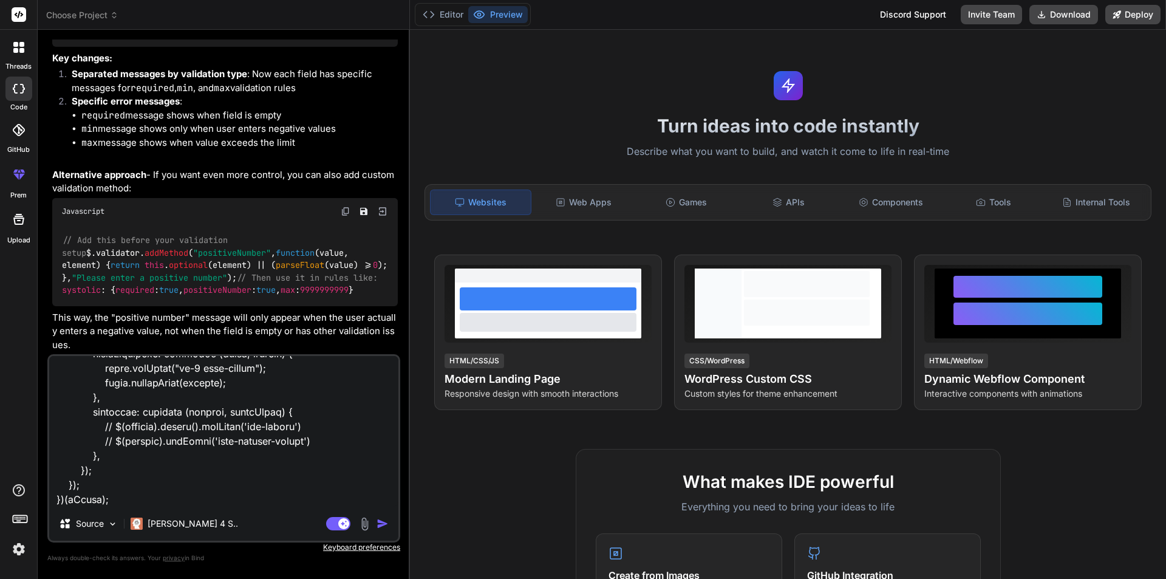
type textarea "<!-- Buttons --> <button type="submit" class="btn btn-primary me-2">Save Vitals…"
type textarea "x"
type textarea "<!-- Buttons --> <button type="submit" class="btn btn-primary me-2">Save Vitals…"
type textarea "x"
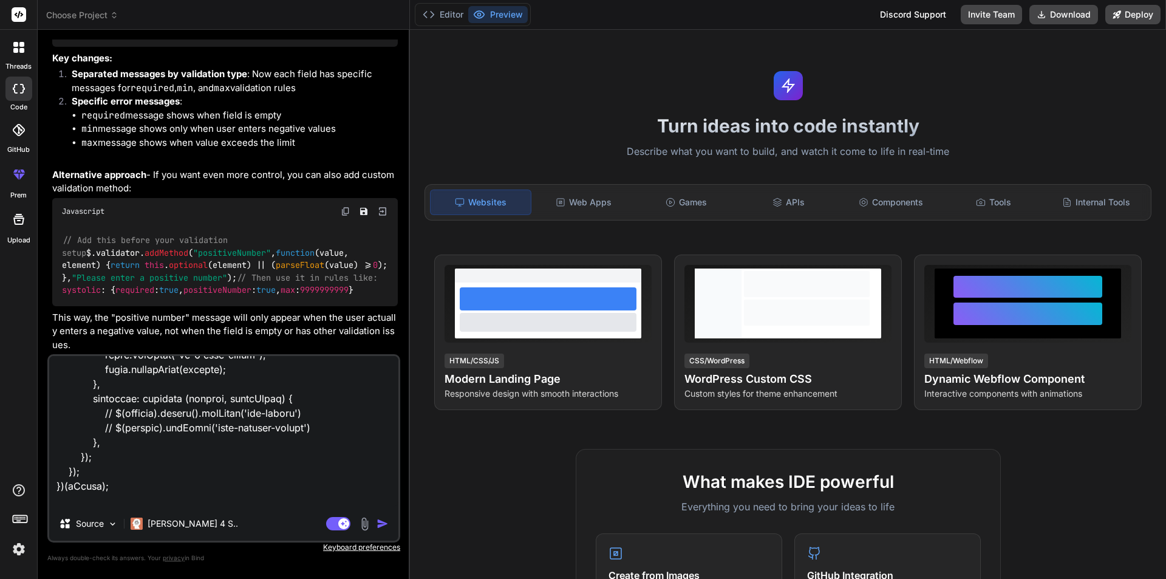
scroll to position [2611, 0]
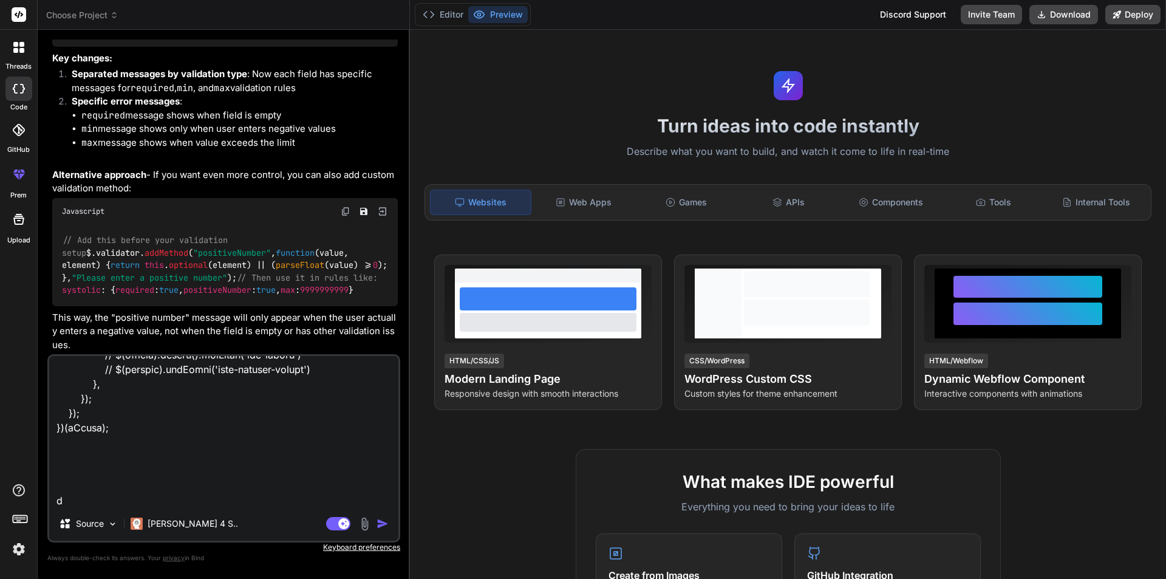
type textarea "<!-- Buttons --> <button type="submit" class="btn btn-primary me-2">Save Vitals…"
type textarea "x"
type textarea "<!-- Buttons --> <button type="submit" class="btn btn-primary me-2">Save Vitals…"
type textarea "x"
type textarea "<!-- Buttons --> <button type="submit" class="btn btn-primary me-2">Save Vitals…"
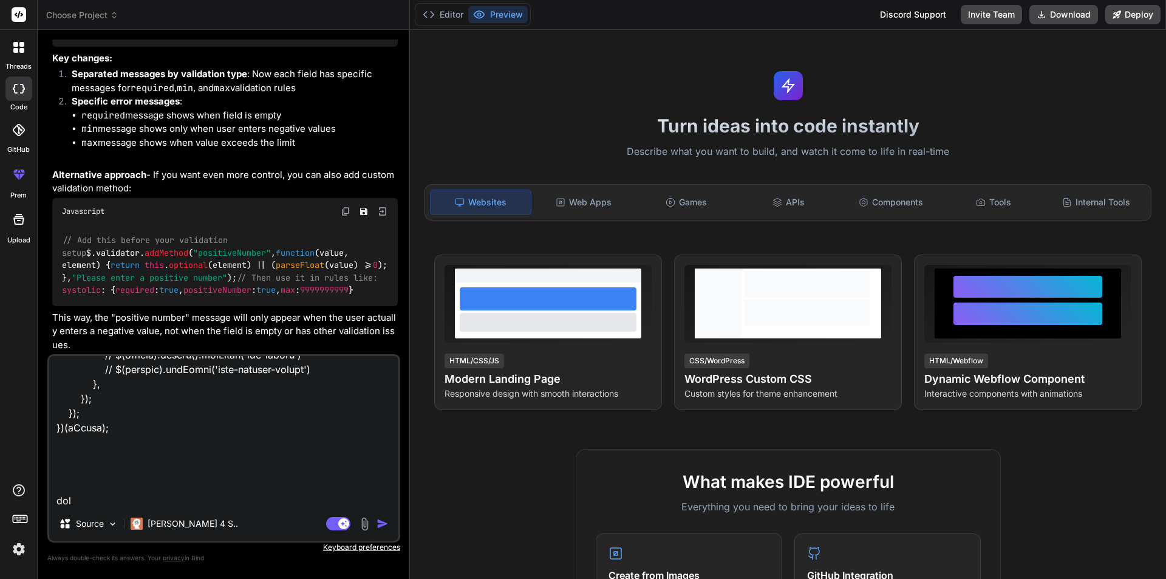
type textarea "x"
type textarea "<!-- Buttons --> <button type="submit" class="btn btn-primary me-2">Save Vitals…"
type textarea "x"
type textarea "<!-- Buttons --> <button type="submit" class="btn btn-primary me-2">Save Vitals…"
type textarea "x"
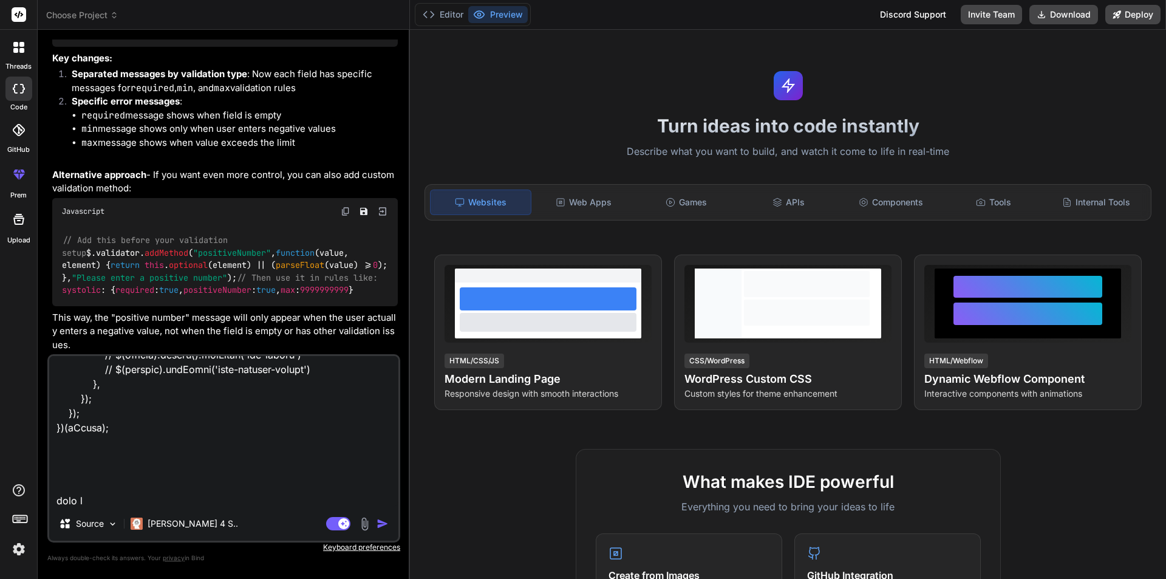
type textarea "<!-- Buttons --> <button type="submit" class="btn btn-primary me-2">Save Vitals…"
type textarea "x"
click at [61, 485] on textarea at bounding box center [223, 431] width 349 height 151
type textarea "<!-- Buttons --> <button type="submit" class="btn btn-primary me-2">Save Vitals…"
type textarea "x"
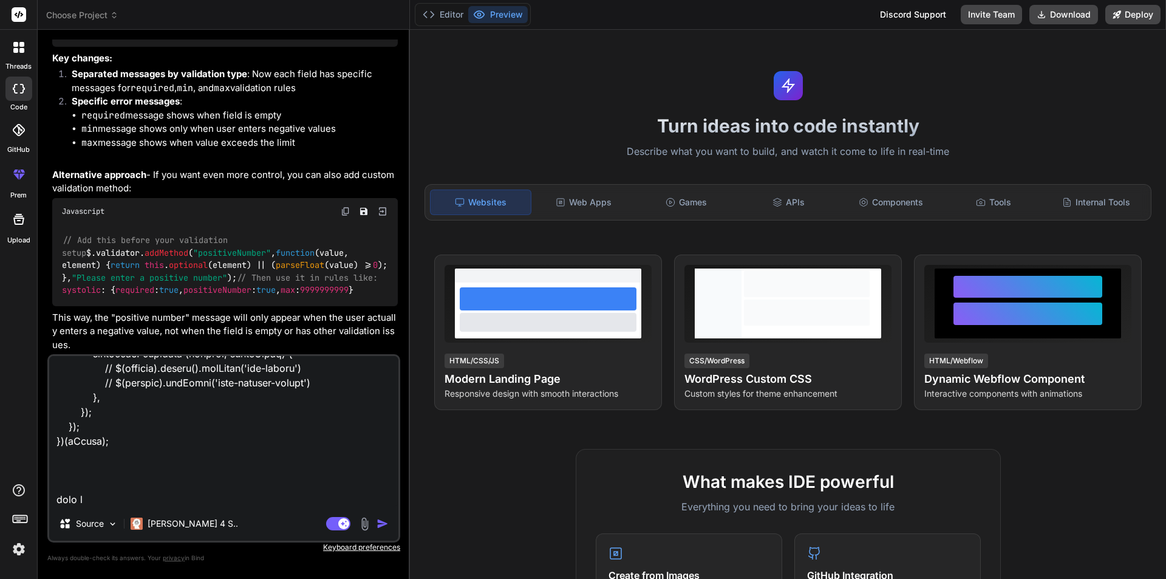
type textarea "<!-- Buttons --> <button type="submit" class="btn btn-primary me-2">Save Vitals…"
type textarea "x"
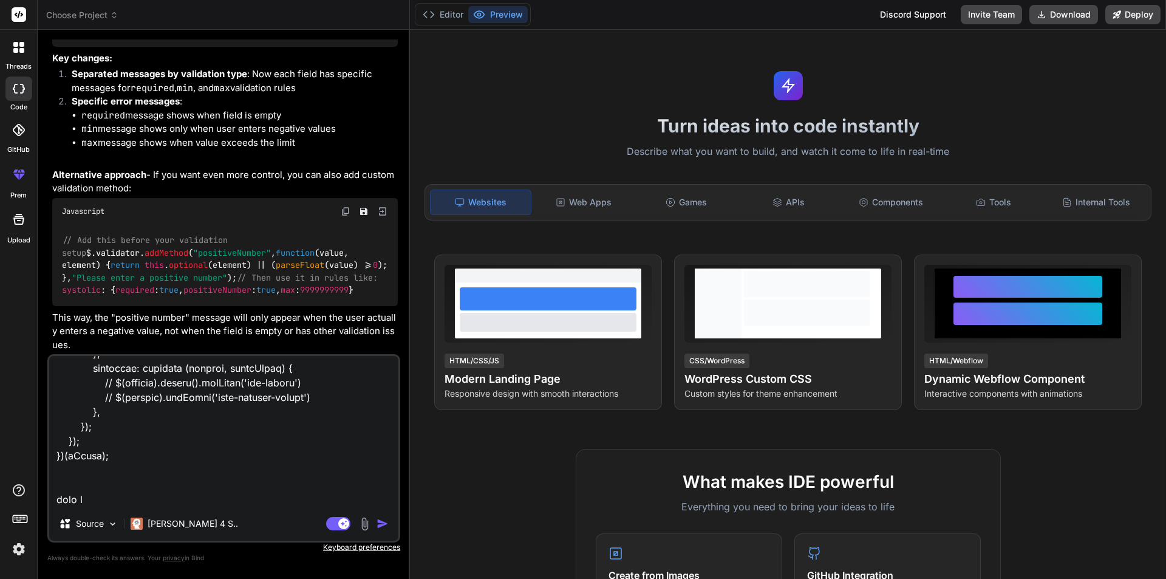
type textarea "<!-- Buttons --> <button type="submit" class="btn btn-primary me-2">Save Vitals…"
type textarea "x"
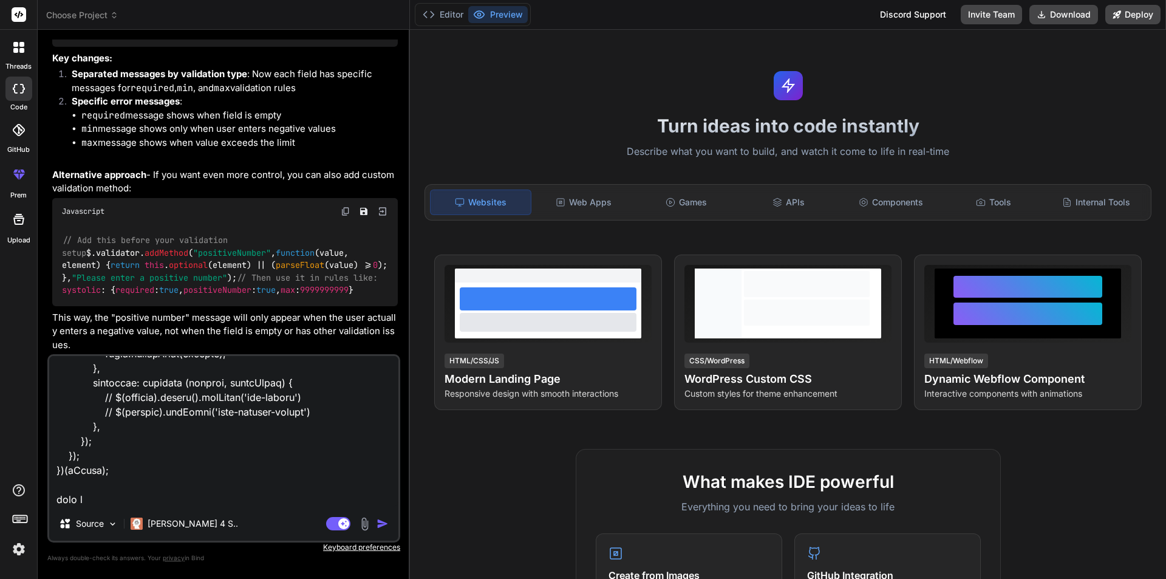
scroll to position [2568, 0]
click at [98, 498] on textarea at bounding box center [223, 431] width 349 height 151
type textarea "<!-- Buttons --> <button type="submit" class="btn btn-primary me-2">Save Vitals…"
type textarea "x"
type textarea "<!-- Buttons --> <button type="submit" class="btn btn-primary me-2">Save Vitals…"
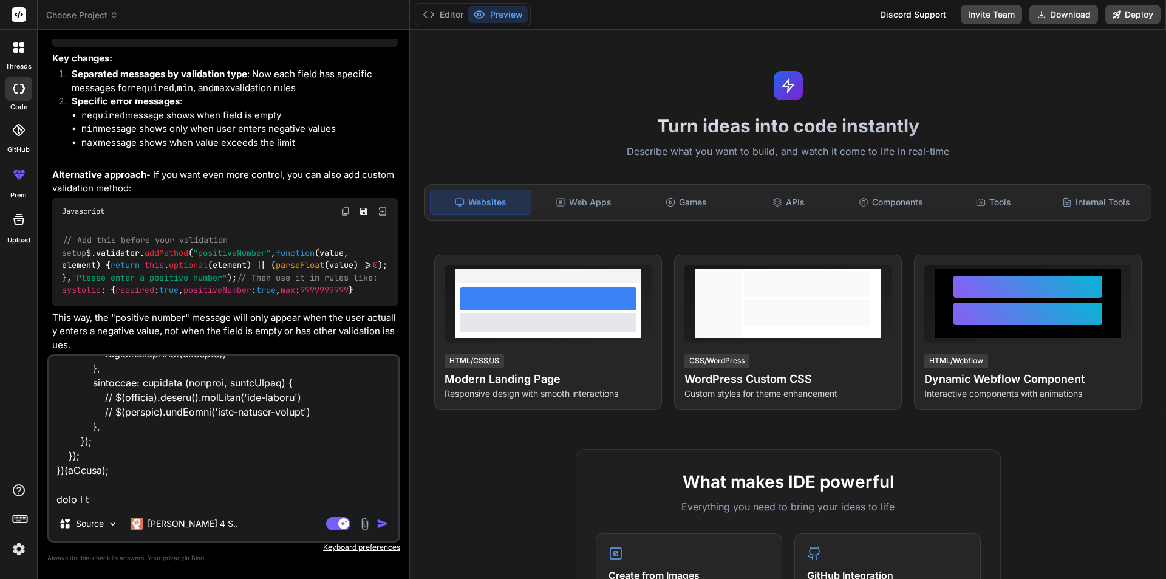
type textarea "x"
type textarea "<!-- Buttons --> <button type="submit" class="btn btn-primary me-2">Save Vitals…"
type textarea "x"
type textarea "<!-- Buttons --> <button type="submit" class="btn btn-primary me-2">Save Vitals…"
type textarea "x"
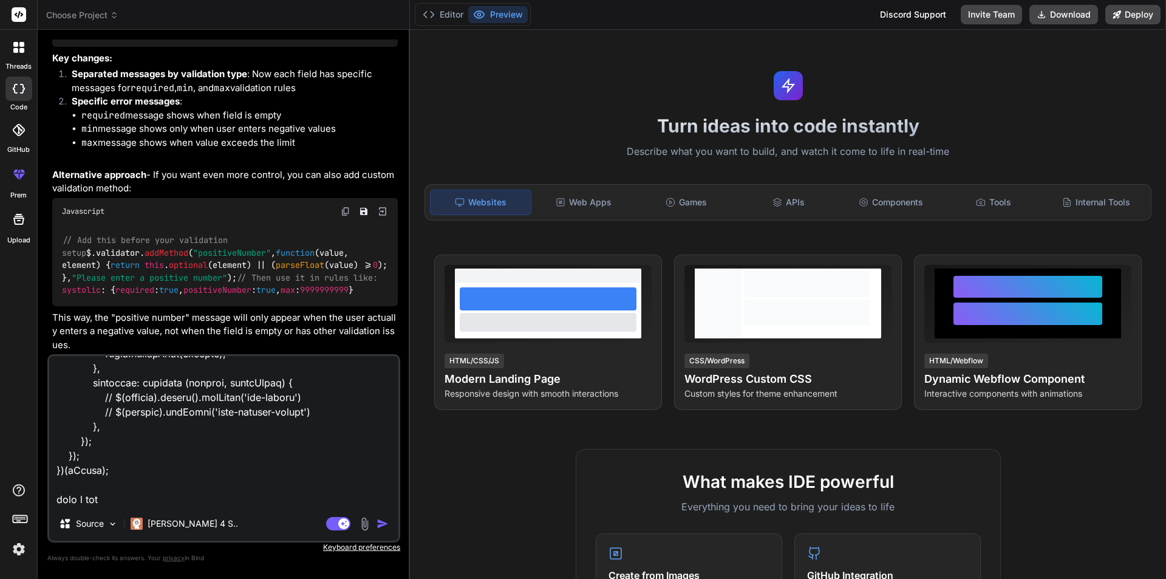
type textarea "<!-- Buttons --> <button type="submit" class="btn btn-primary me-2">Save Vitals…"
type textarea "x"
type textarea "<!-- Buttons --> <button type="submit" class="btn btn-primary me-2">Save Vitals…"
type textarea "x"
type textarea "<!-- Buttons --> <button type="submit" class="btn btn-primary me-2">Save Vitals…"
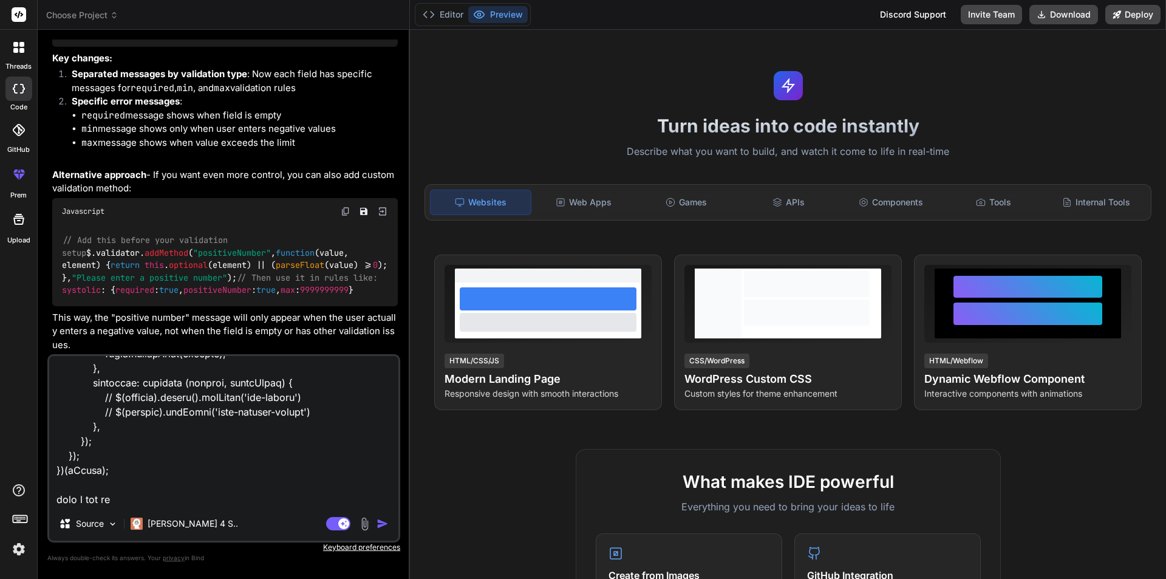
type textarea "x"
type textarea "<!-- Buttons --> <button type="submit" class="btn btn-primary me-2">Save Vitals…"
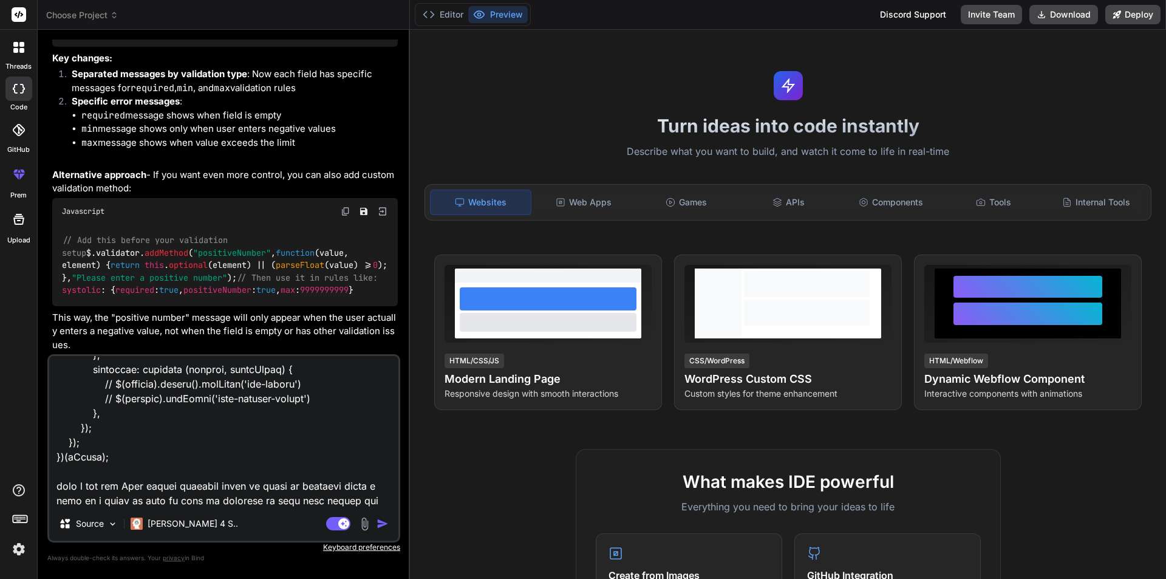
scroll to position [2598, 0]
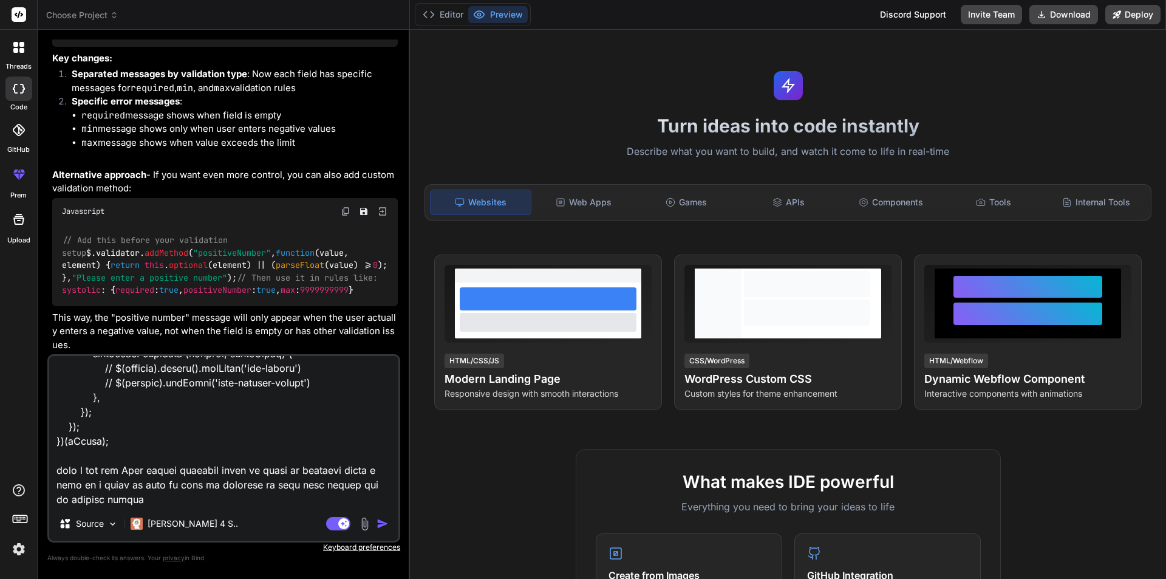
click at [381, 519] on img "button" at bounding box center [383, 524] width 12 height 12
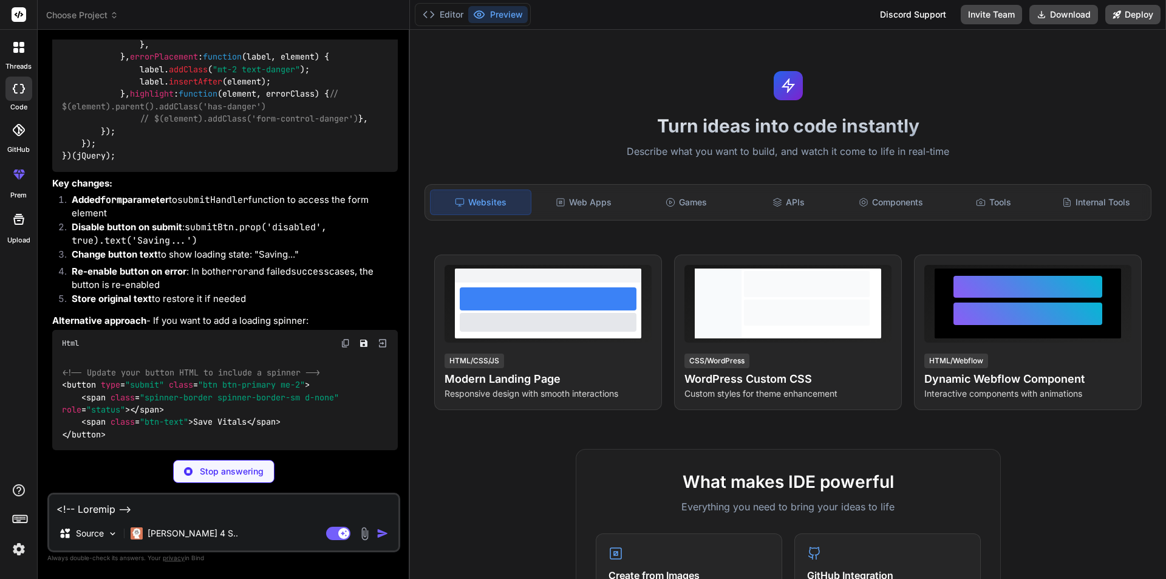
scroll to position [6058, 0]
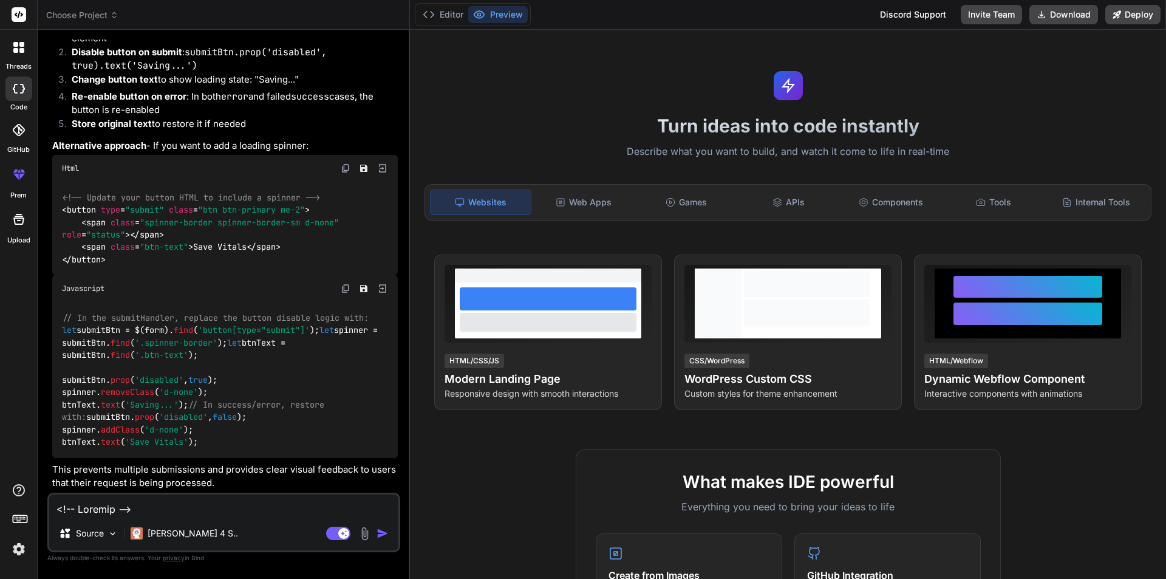
click at [272, 507] on textarea at bounding box center [223, 505] width 349 height 22
paste textarea "submitHandler: function (form) { const submitBtn = $(form).find('button[type="s…"
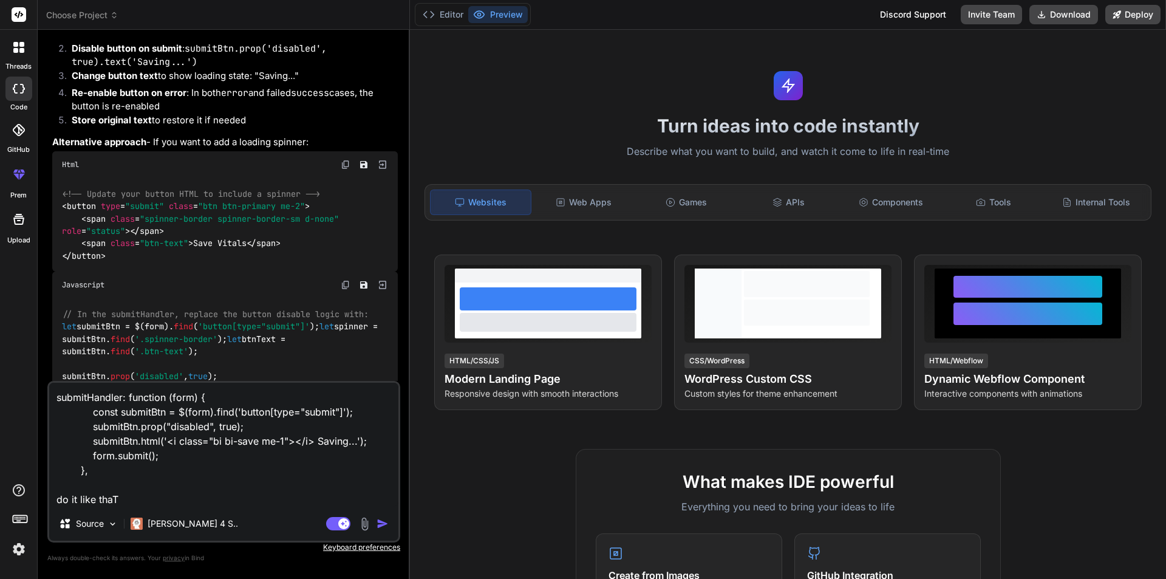
drag, startPoint x: 152, startPoint y: 503, endPoint x: 45, endPoint y: 489, distance: 108.4
click at [45, 489] on div "Bind AI Web Search Created with Pixso. Code Generator You Bind AI The issue is …" at bounding box center [224, 304] width 372 height 549
paste textarea "(function ($) { "use strict"; $.validator.setDefaults({ submitHandler: function…"
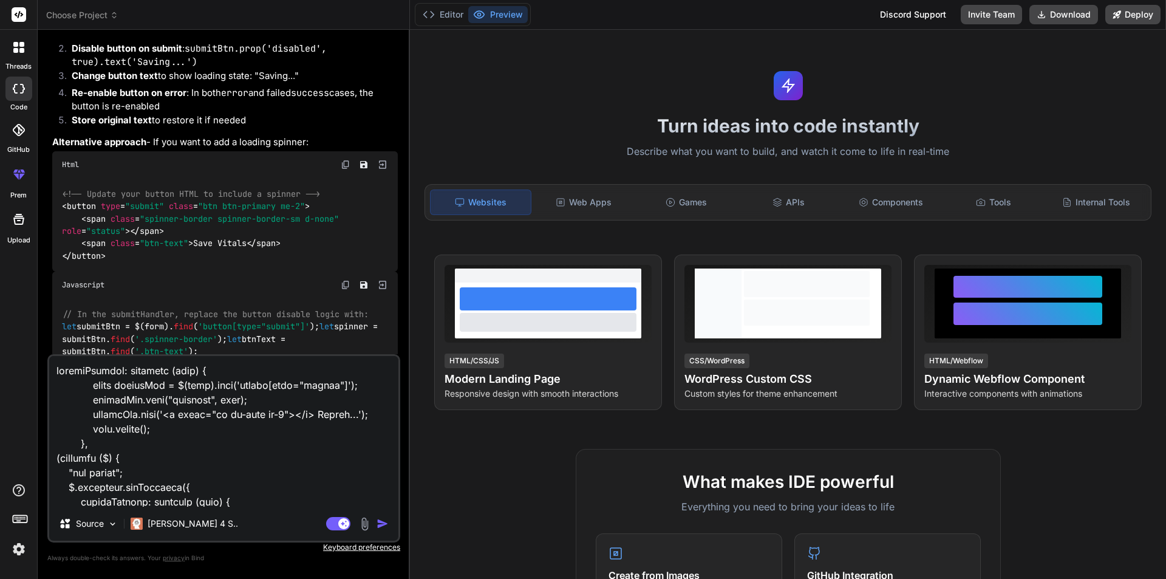
scroll to position [2830, 0]
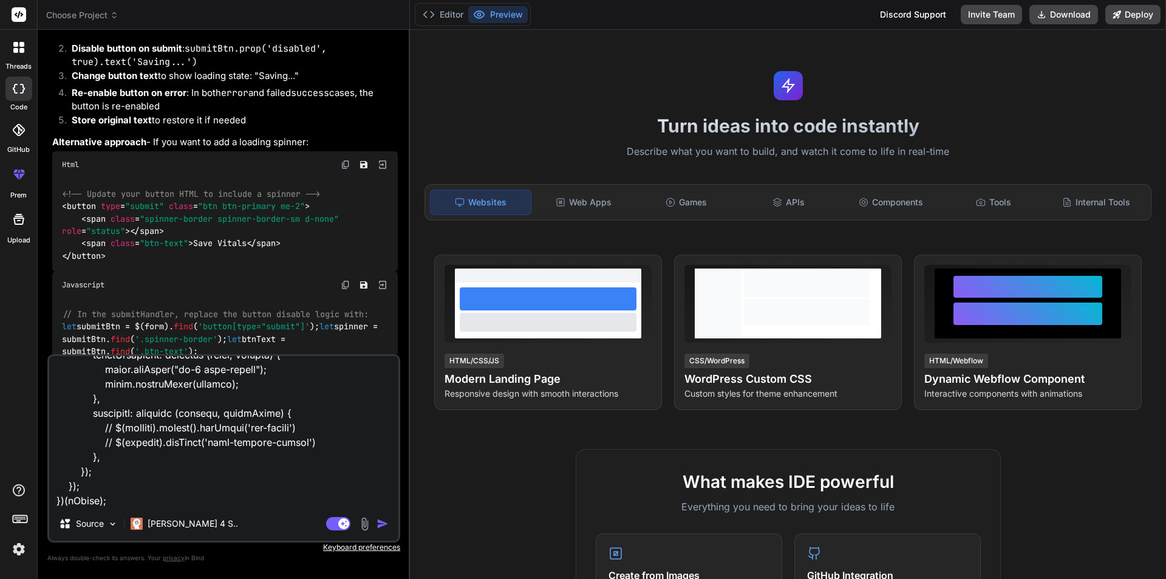
click at [123, 494] on textarea at bounding box center [223, 431] width 349 height 151
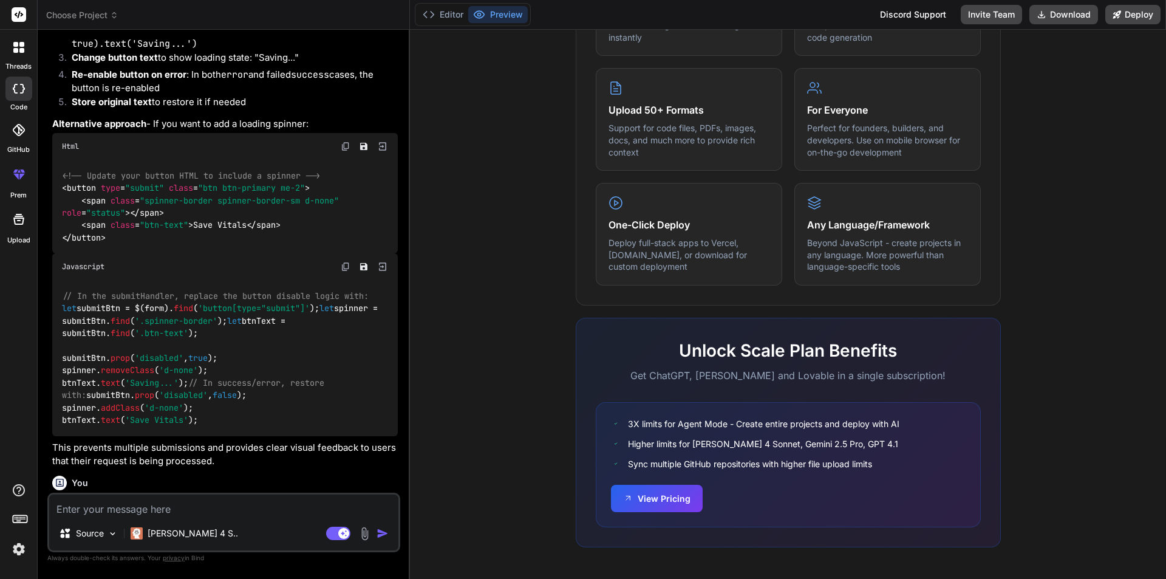
scroll to position [5954, 0]
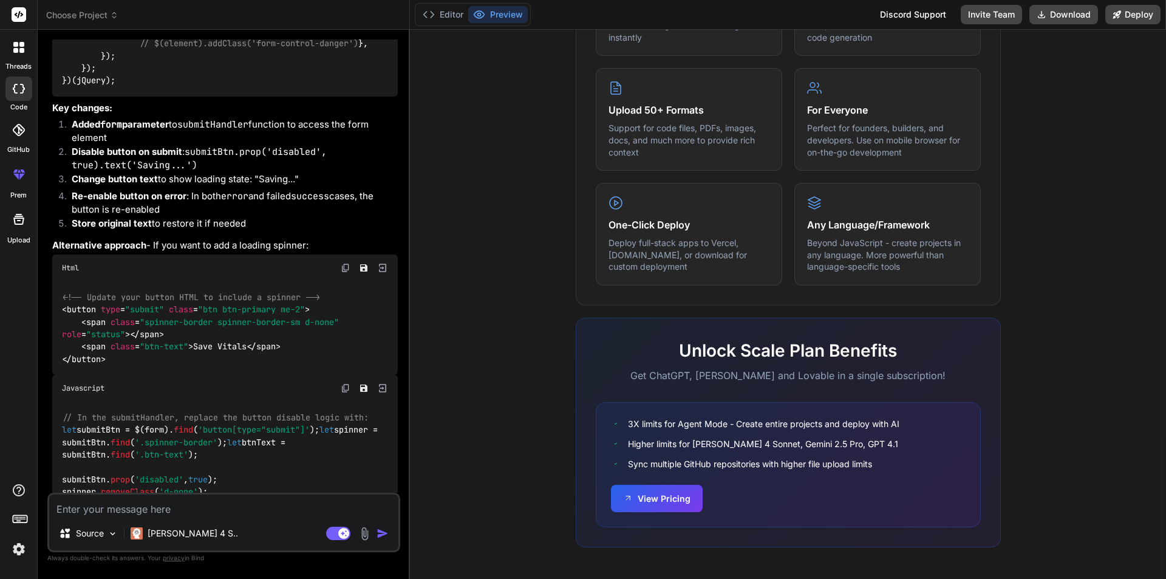
drag, startPoint x: 220, startPoint y: 299, endPoint x: 225, endPoint y: 326, distance: 27.2
copy p "when i hit the Save vitals multiple times it store it multiple times i want if …"
click at [231, 513] on textarea at bounding box center [223, 505] width 349 height 22
paste textarea ""use strict"; $.validator.setDefaults({ ssubmitHandler: function (form) { let s…"
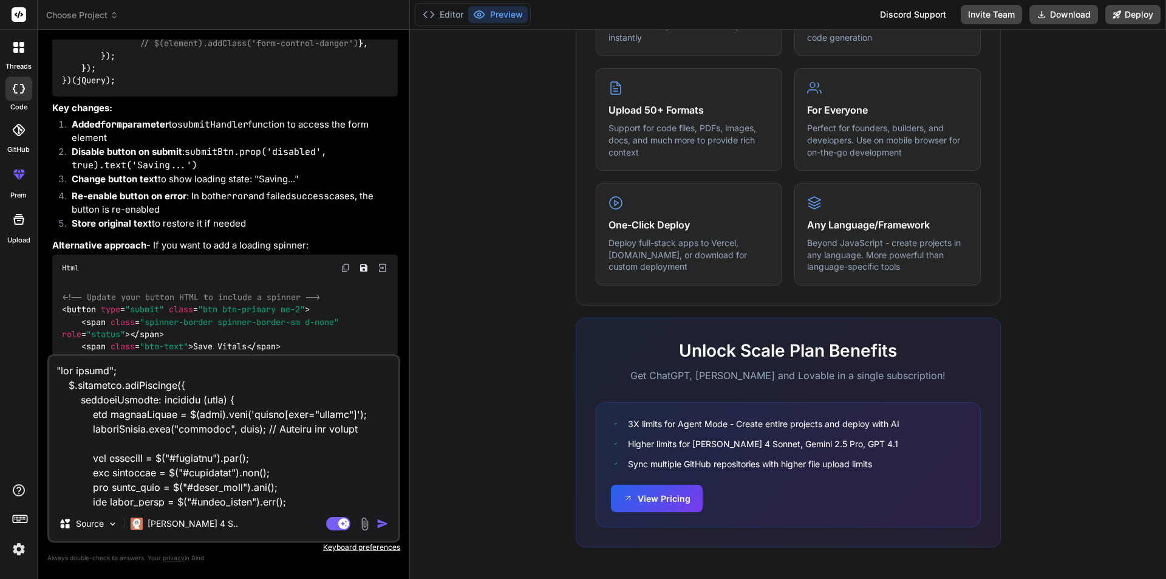
scroll to position [891, 0]
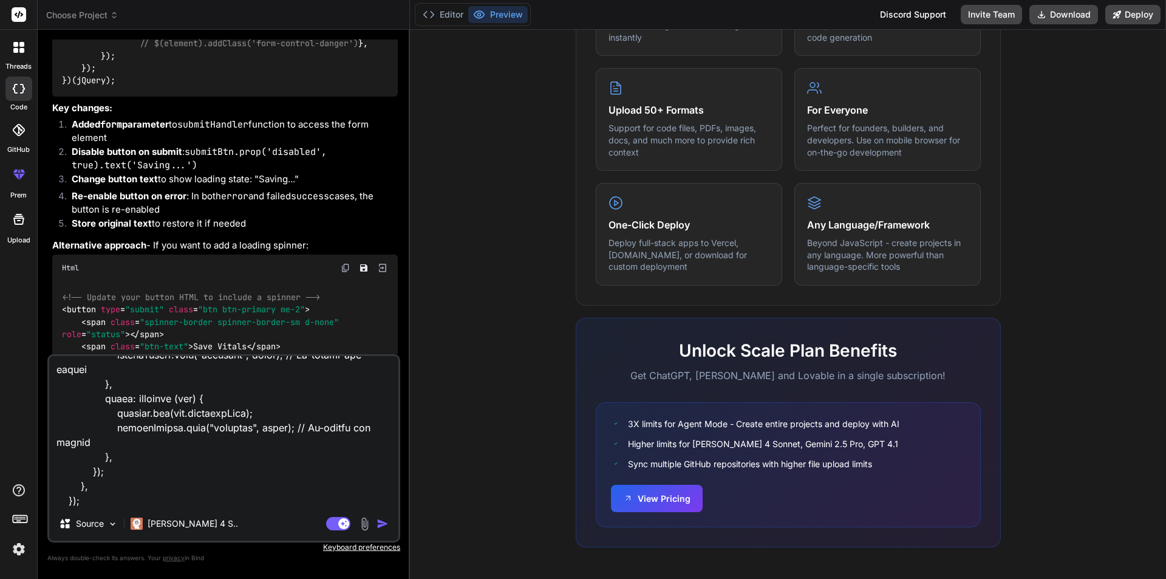
click at [174, 495] on textarea at bounding box center [223, 431] width 349 height 151
paste textarea "Request URL [URL][TECHNICAL_ID] Request Method POST Status Code 419 unknown sta…"
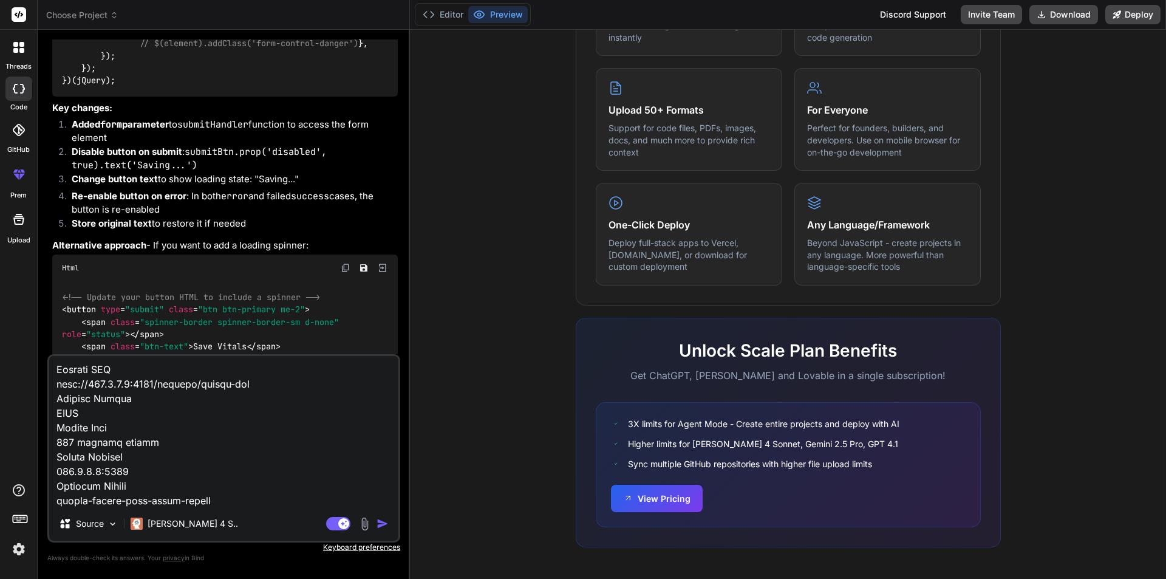
scroll to position [1080, 0]
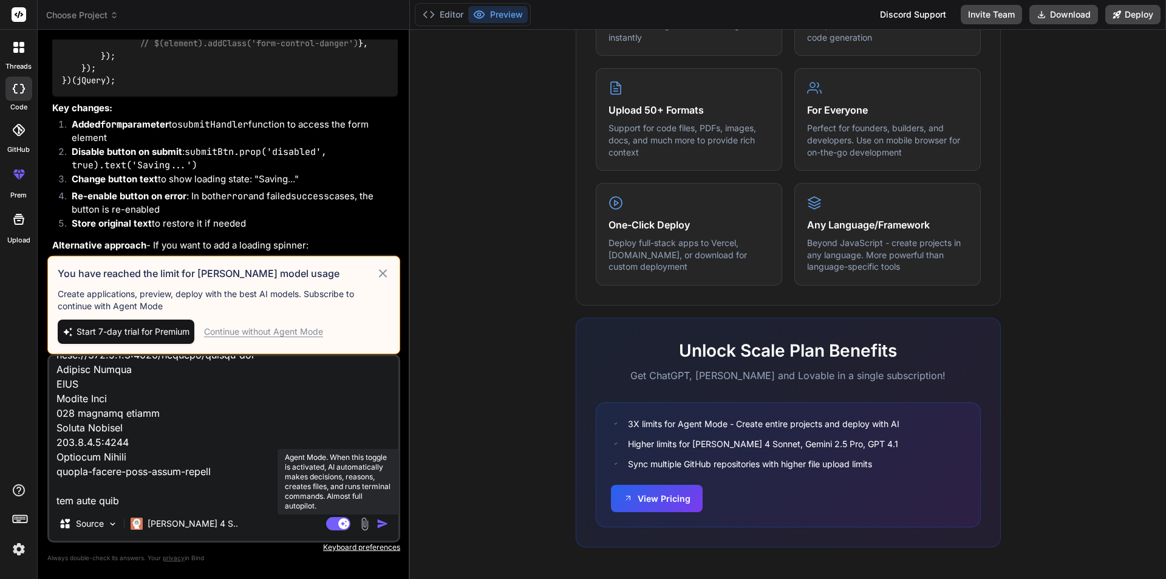
click at [346, 521] on icon at bounding box center [344, 523] width 6 height 6
click at [345, 521] on rect at bounding box center [338, 523] width 24 height 13
click at [383, 523] on img "button" at bounding box center [383, 524] width 12 height 12
click at [253, 475] on textarea at bounding box center [223, 431] width 349 height 151
click at [17, 46] on icon at bounding box center [15, 44] width 5 height 5
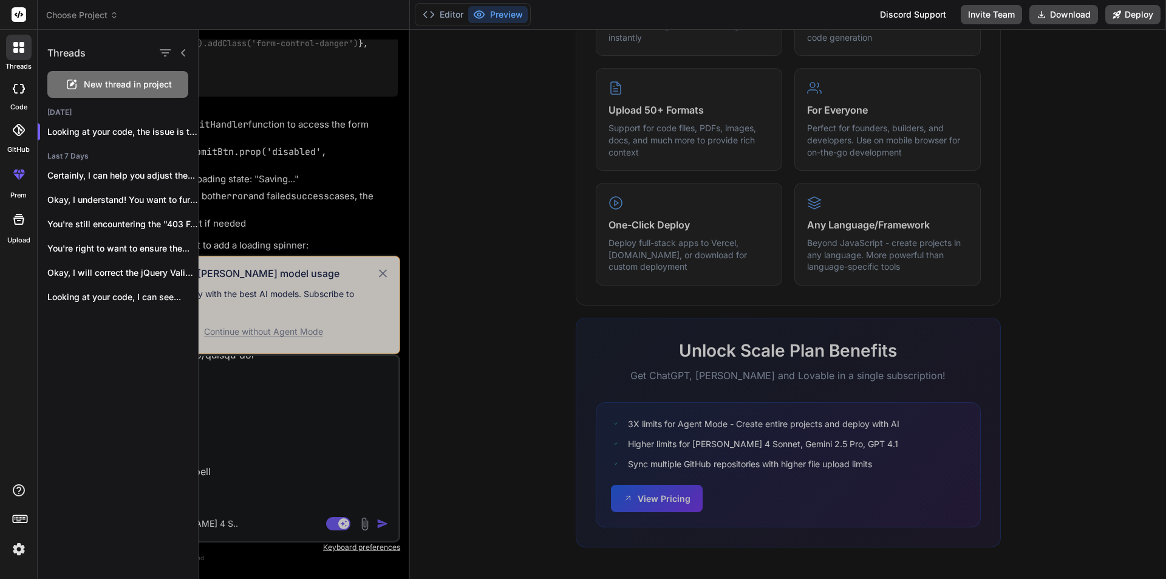
click at [114, 78] on div "New thread in project" at bounding box center [117, 84] width 141 height 27
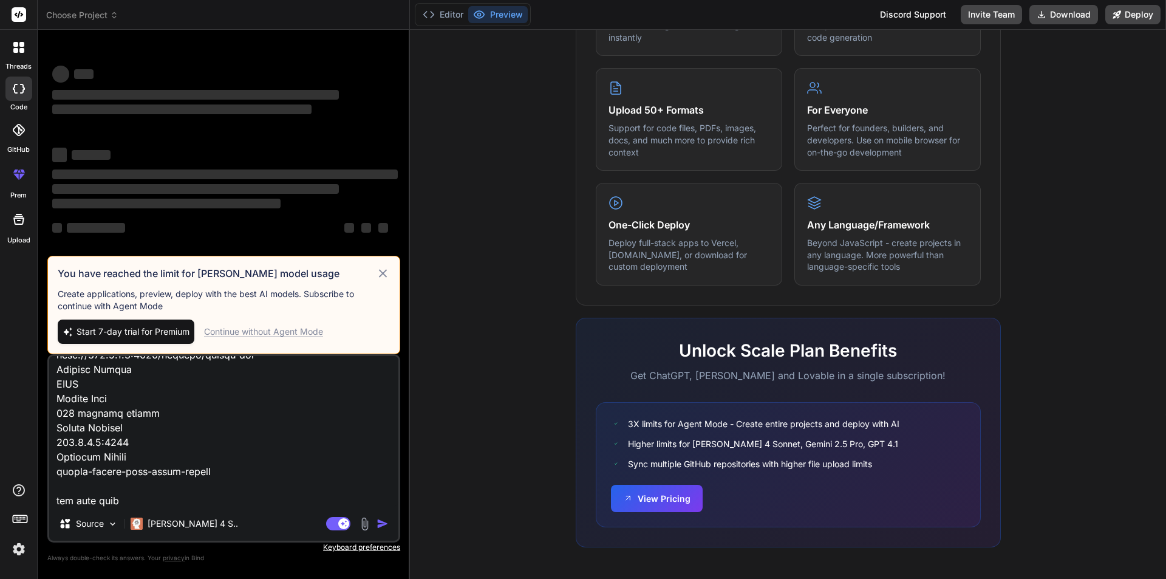
click at [381, 270] on icon at bounding box center [383, 273] width 14 height 15
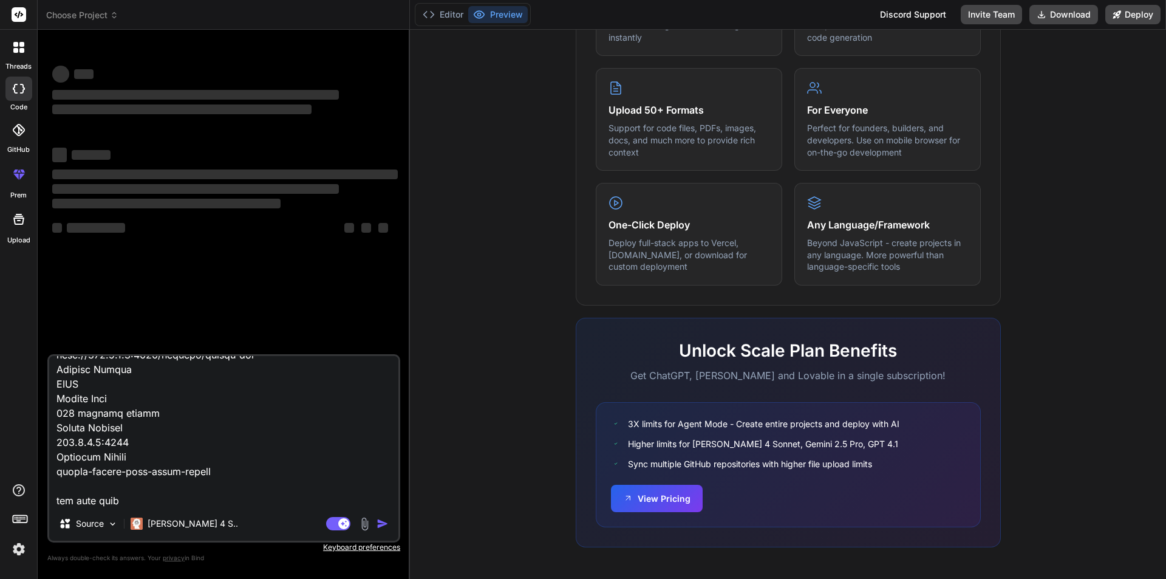
click at [13, 56] on div at bounding box center [19, 48] width 26 height 26
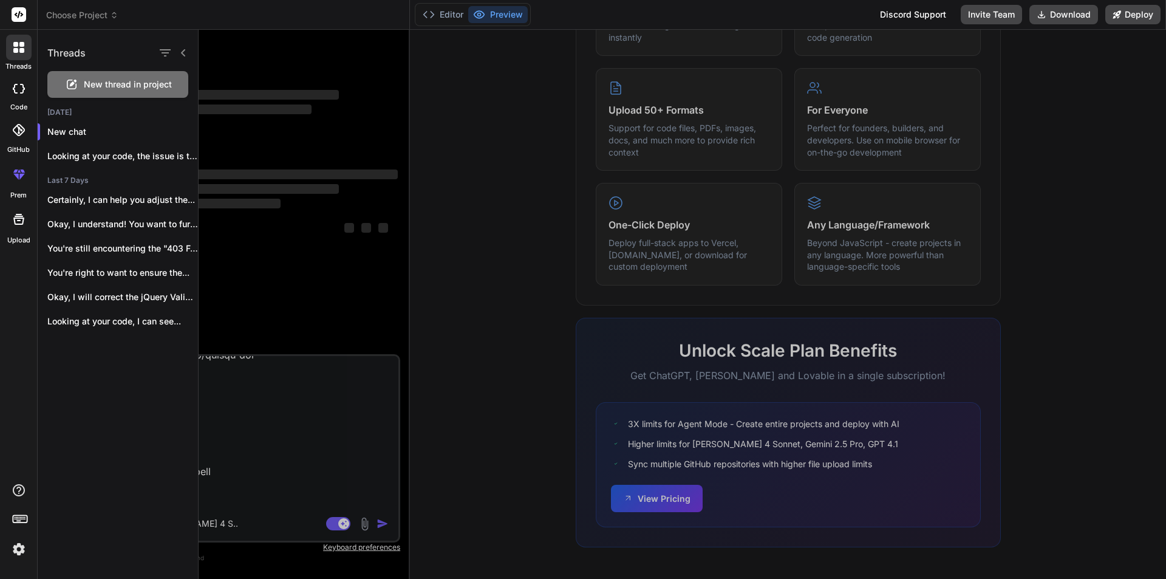
click at [123, 79] on span "New thread in project" at bounding box center [128, 84] width 88 height 12
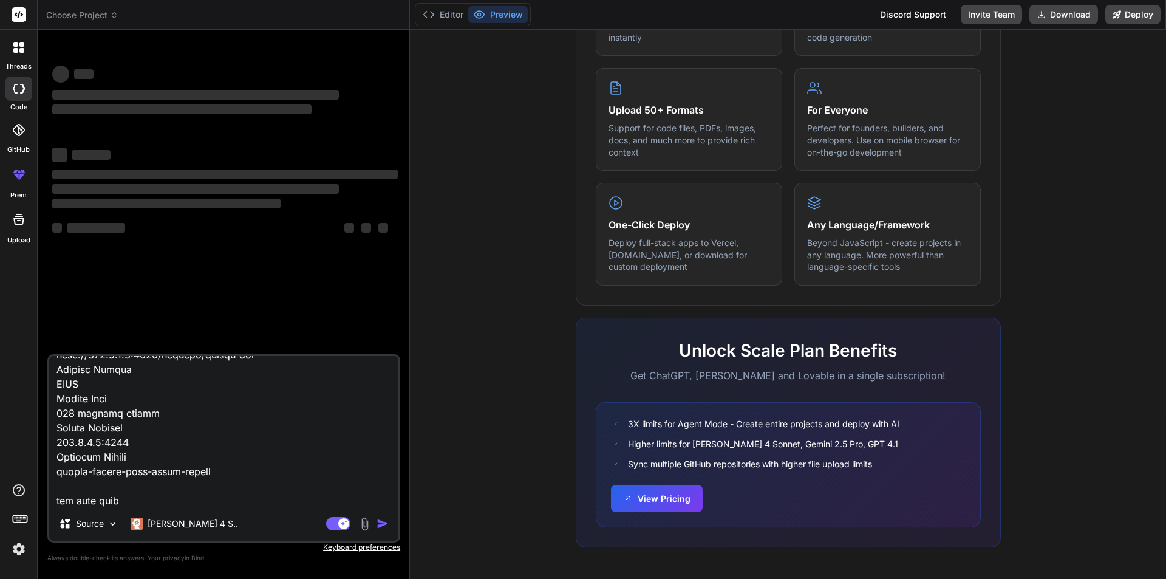
click at [264, 513] on div "Source Claude 4 S.." at bounding box center [223, 525] width 349 height 29
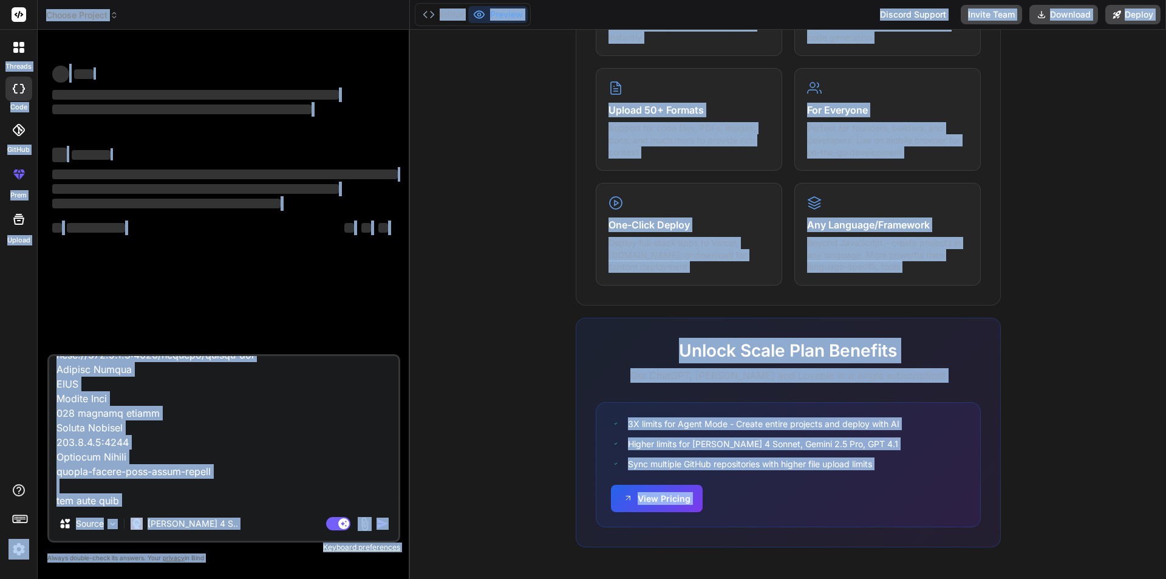
click at [266, 456] on textarea at bounding box center [223, 431] width 349 height 151
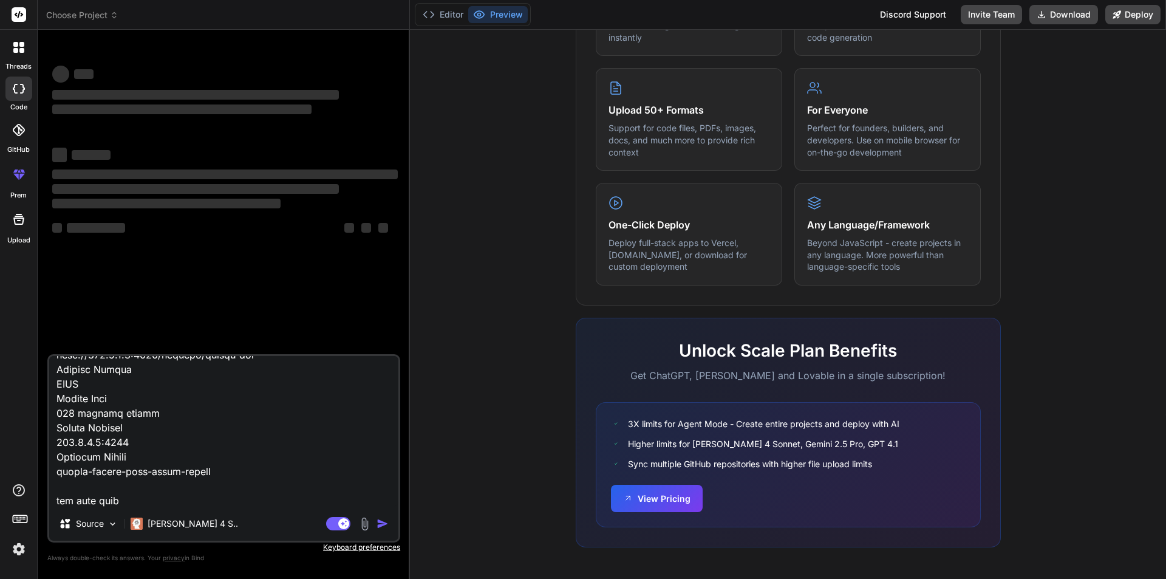
paste textarea
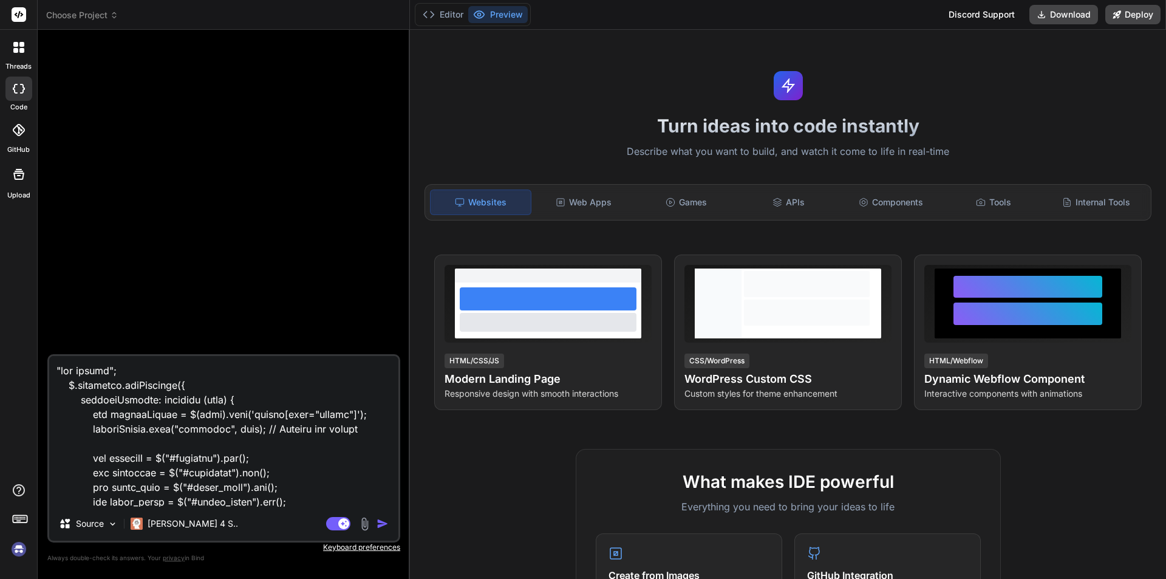
click at [380, 524] on img "button" at bounding box center [383, 524] width 12 height 12
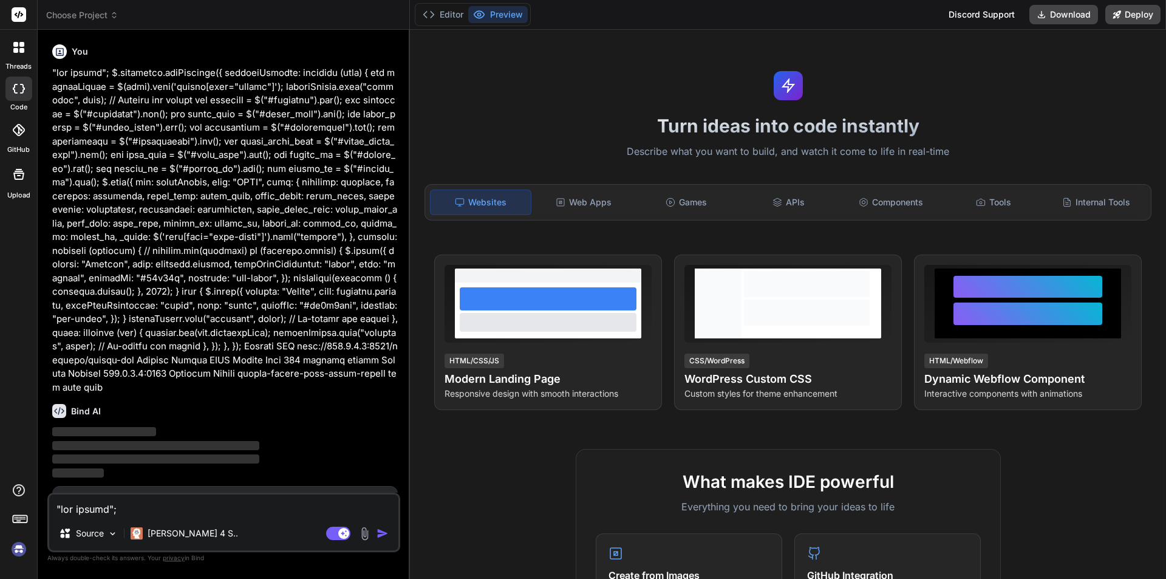
scroll to position [46, 0]
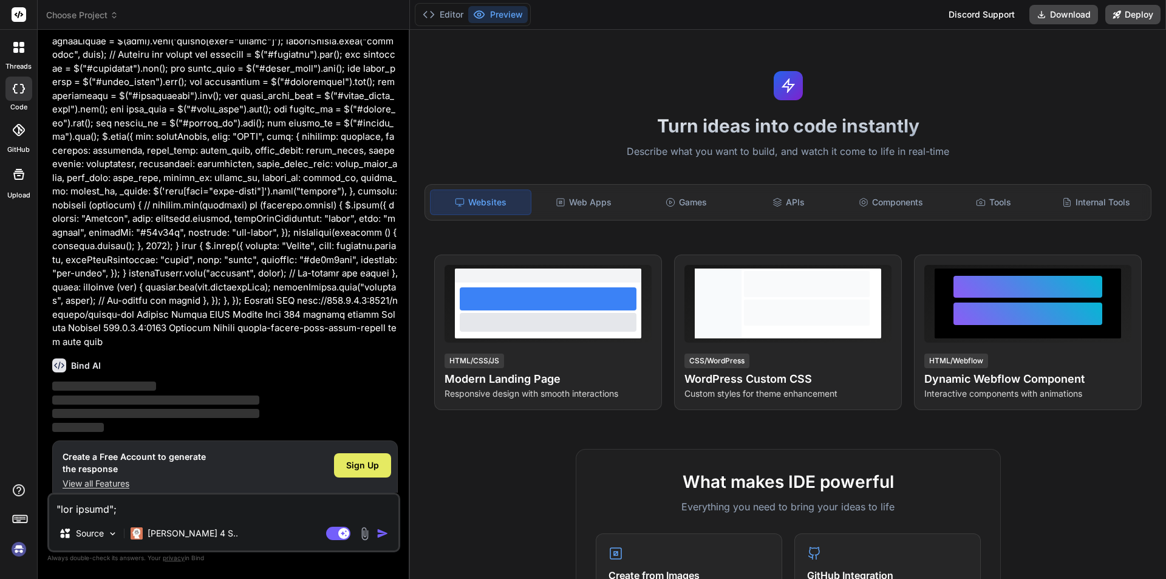
click at [346, 453] on div "Sign Up" at bounding box center [362, 465] width 57 height 24
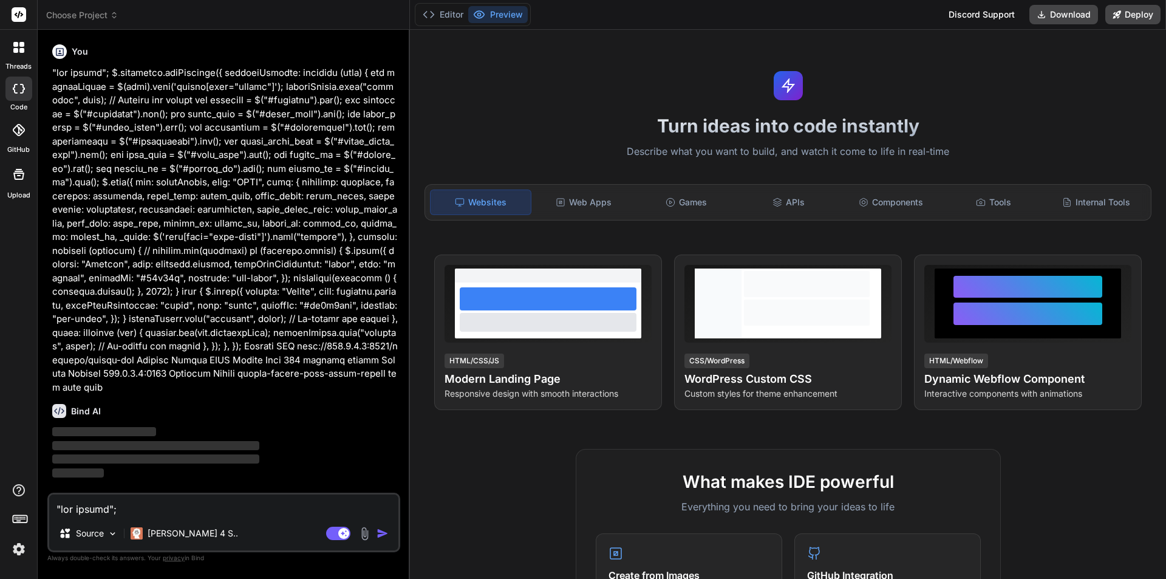
scroll to position [0, 0]
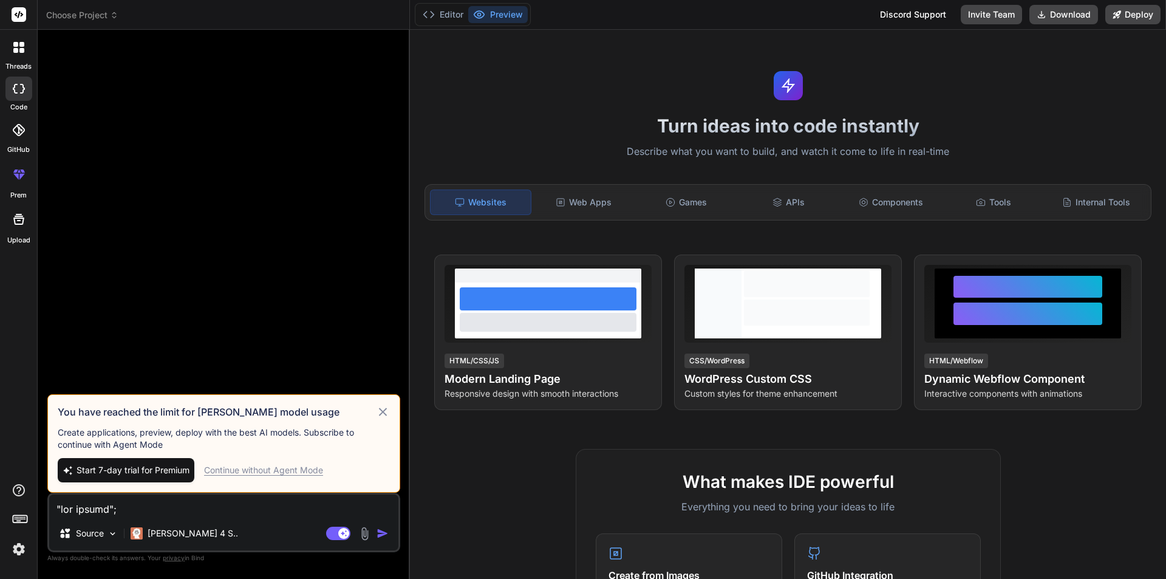
click at [384, 412] on icon at bounding box center [383, 412] width 8 height 8
type textarea "x"
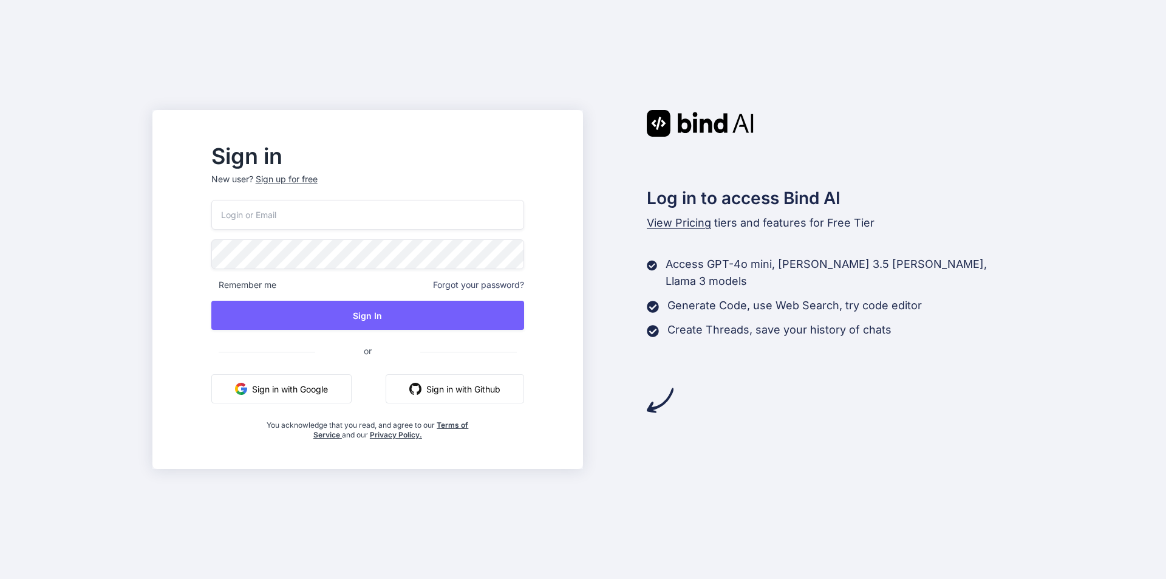
click at [356, 221] on input "email" at bounding box center [367, 215] width 313 height 30
type input "priyap@chetu.com"
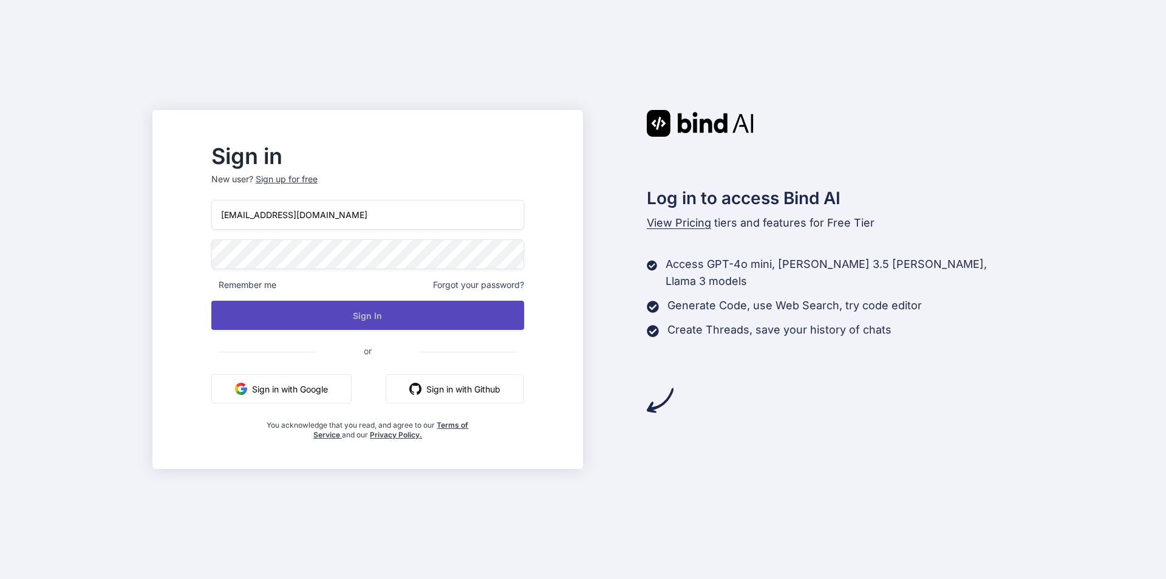
click at [414, 316] on button "Sign In" at bounding box center [367, 315] width 313 height 29
